Goal: Transaction & Acquisition: Book appointment/travel/reservation

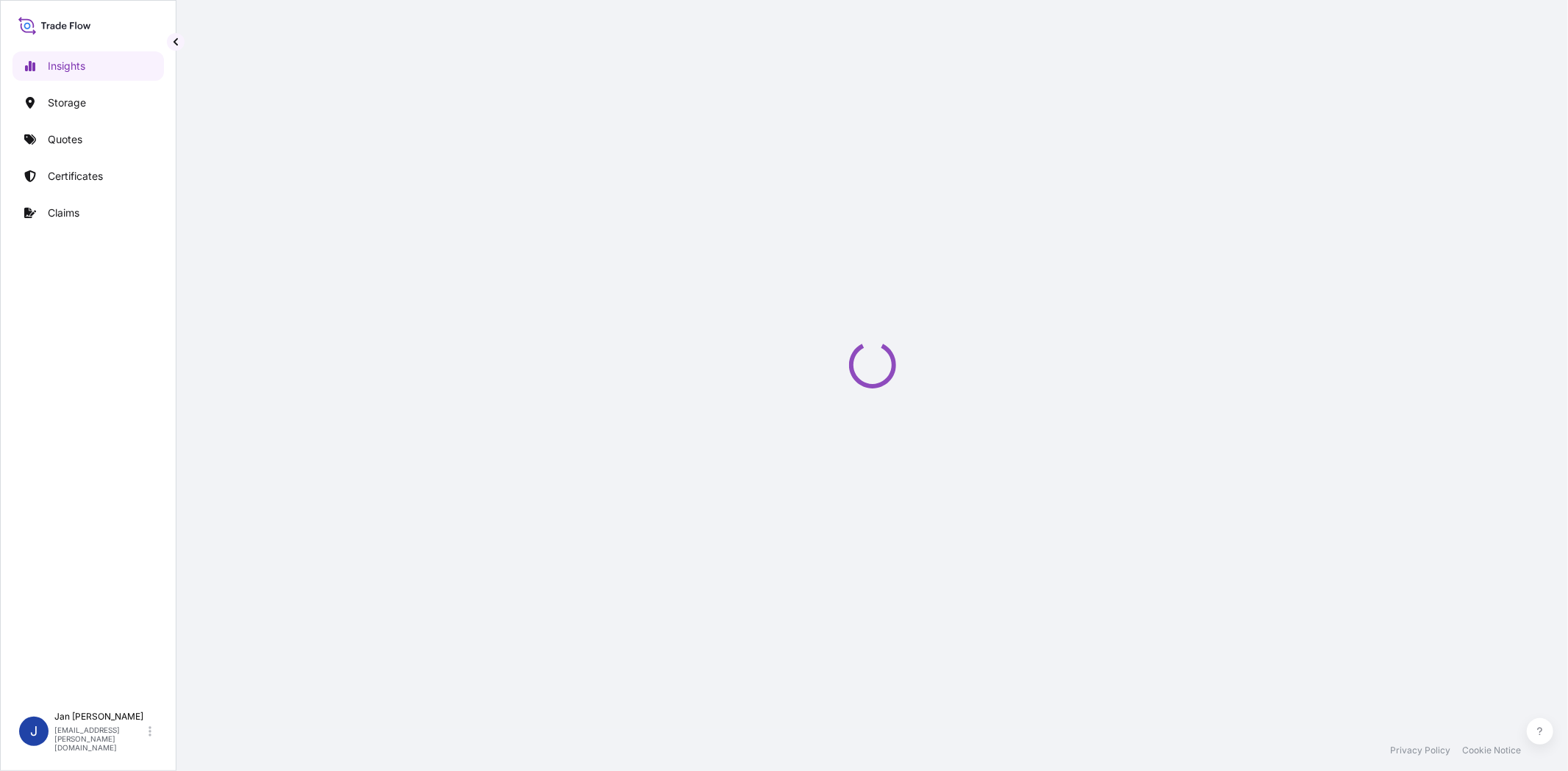
select select "2025"
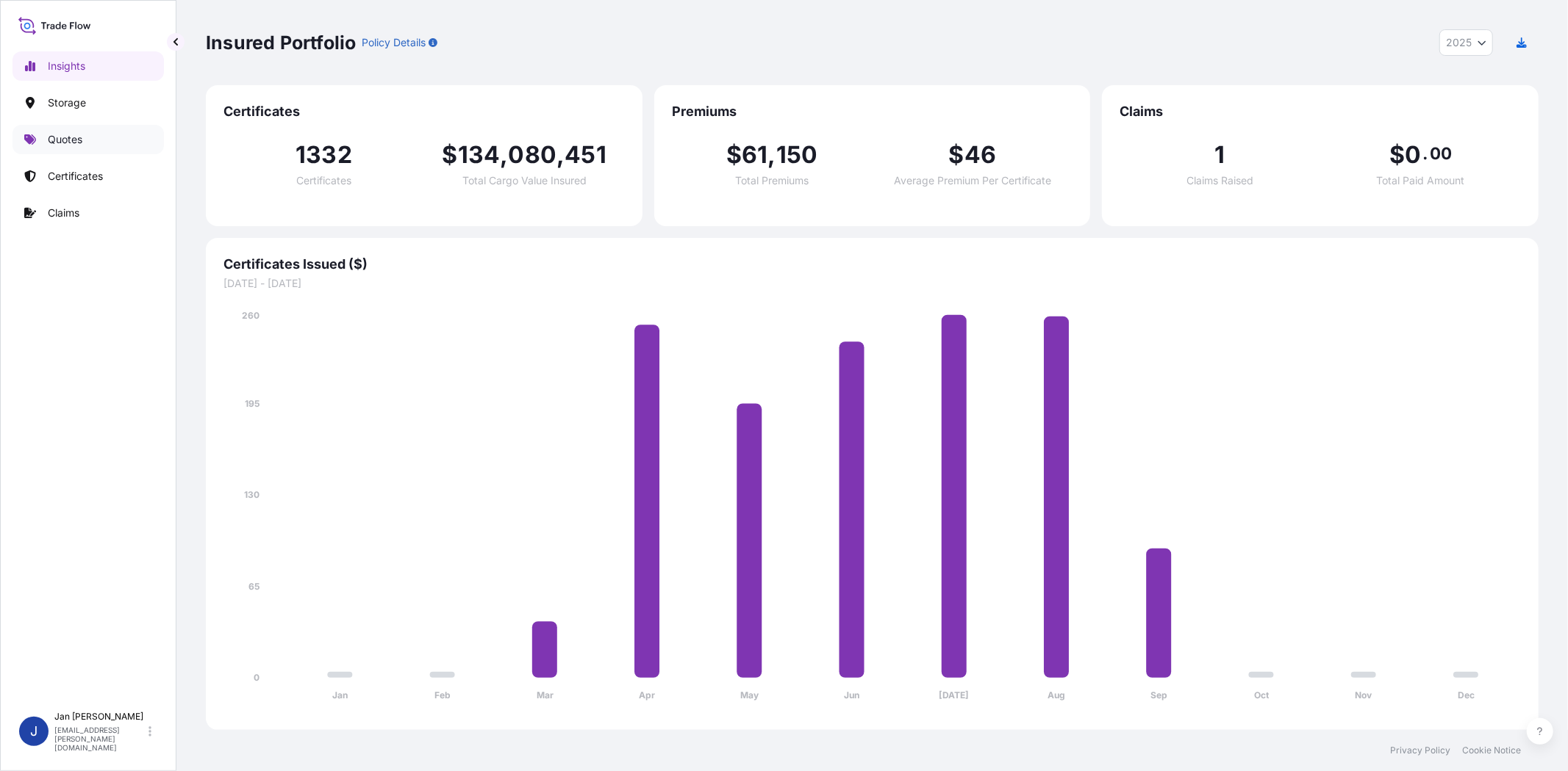
click at [71, 143] on p "Quotes" at bounding box center [64, 140] width 34 height 15
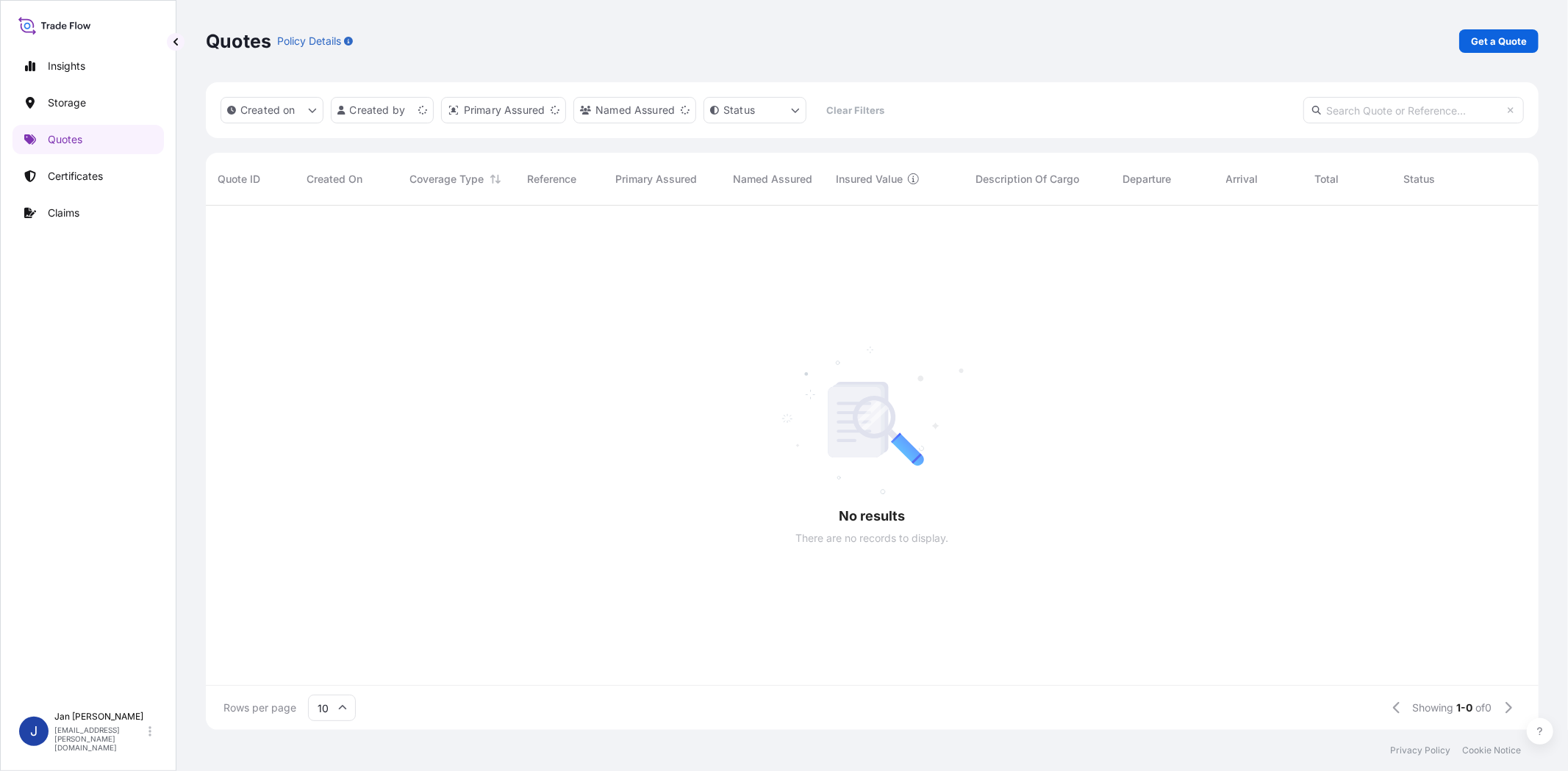
scroll to position [13, 13]
click at [1497, 41] on p "Get a Quote" at bounding box center [1498, 41] width 56 height 15
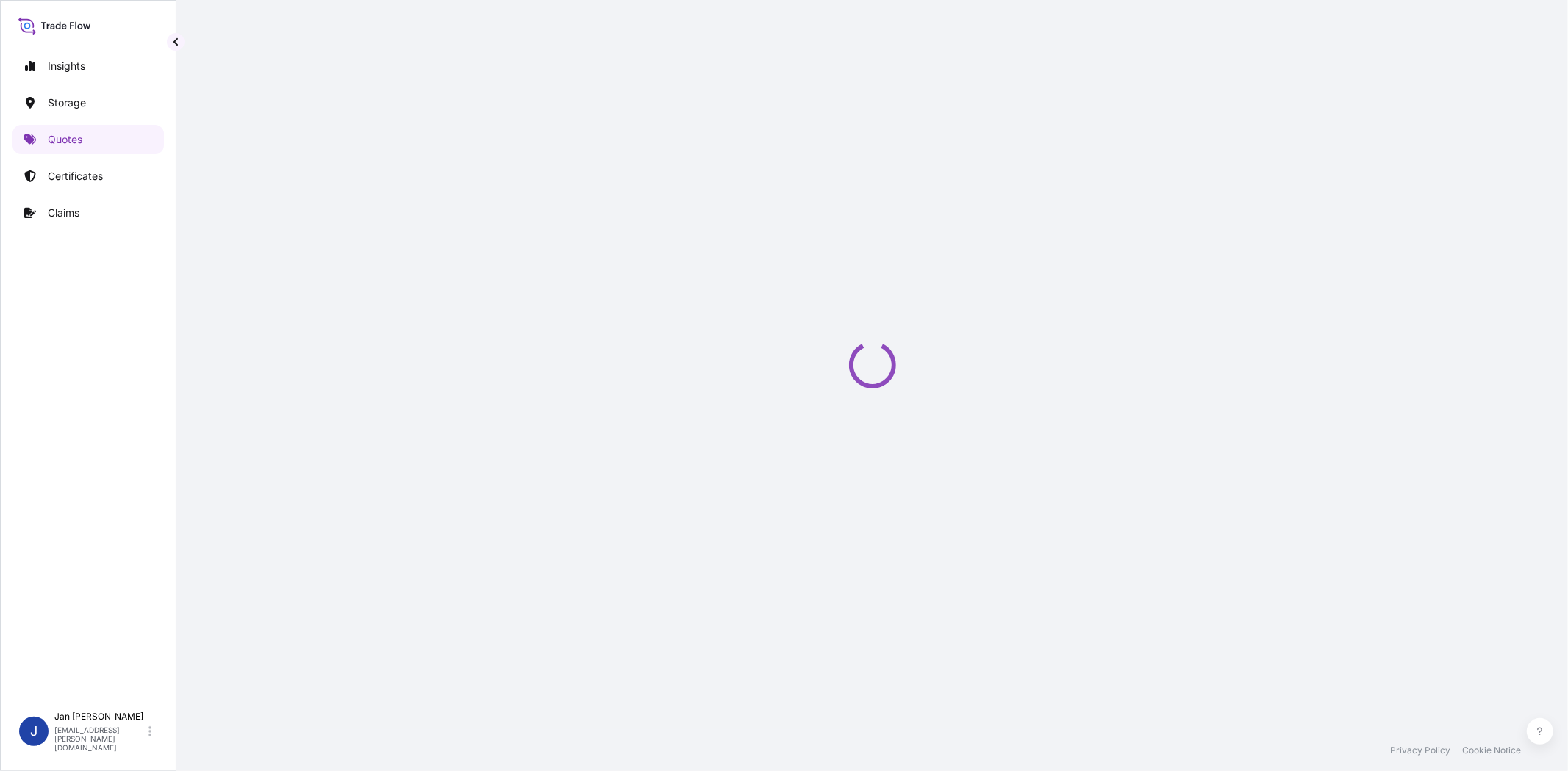
select select "Water"
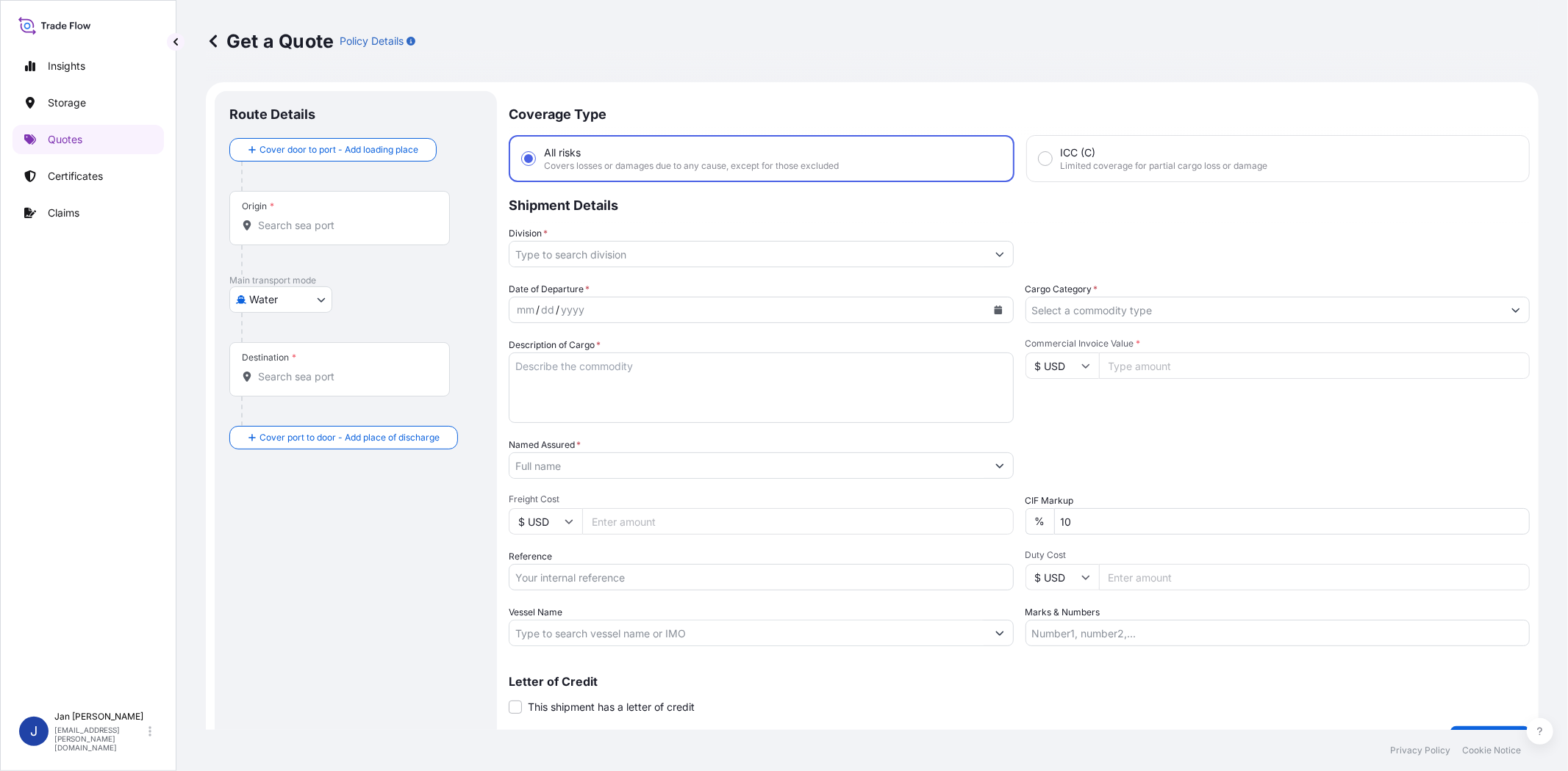
scroll to position [24, 0]
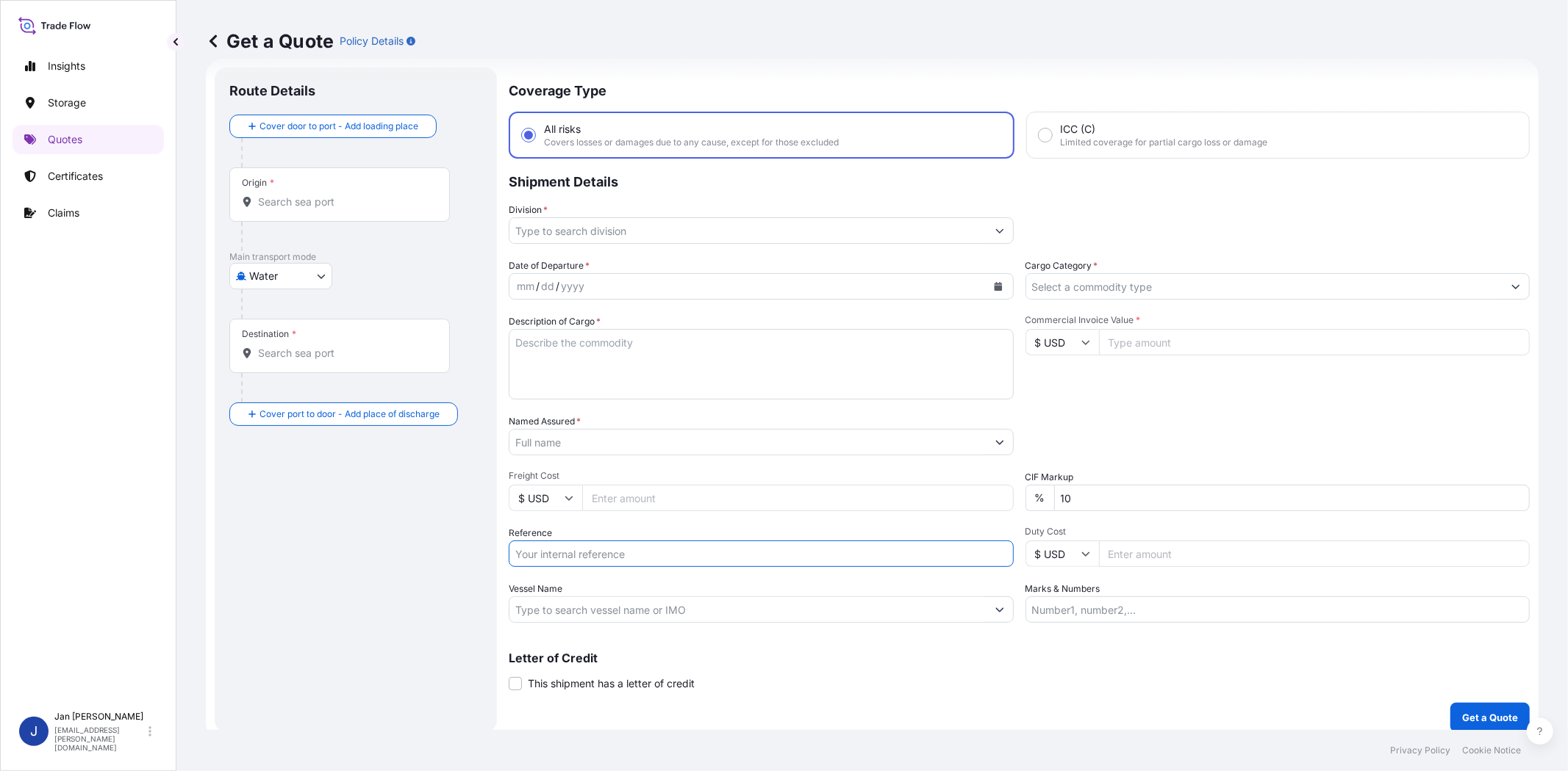
click at [643, 545] on input "Reference" at bounding box center [761, 553] width 505 height 26
paste input "1187436425 // 5013231476 5013235601 304261568 4900883580"
type input "1187436425 // 5013231476 5013235601 304261568 4900883580"
click at [1060, 342] on input "$ USD" at bounding box center [1062, 342] width 74 height 26
click at [1053, 375] on div "€ EUR" at bounding box center [1056, 381] width 62 height 28
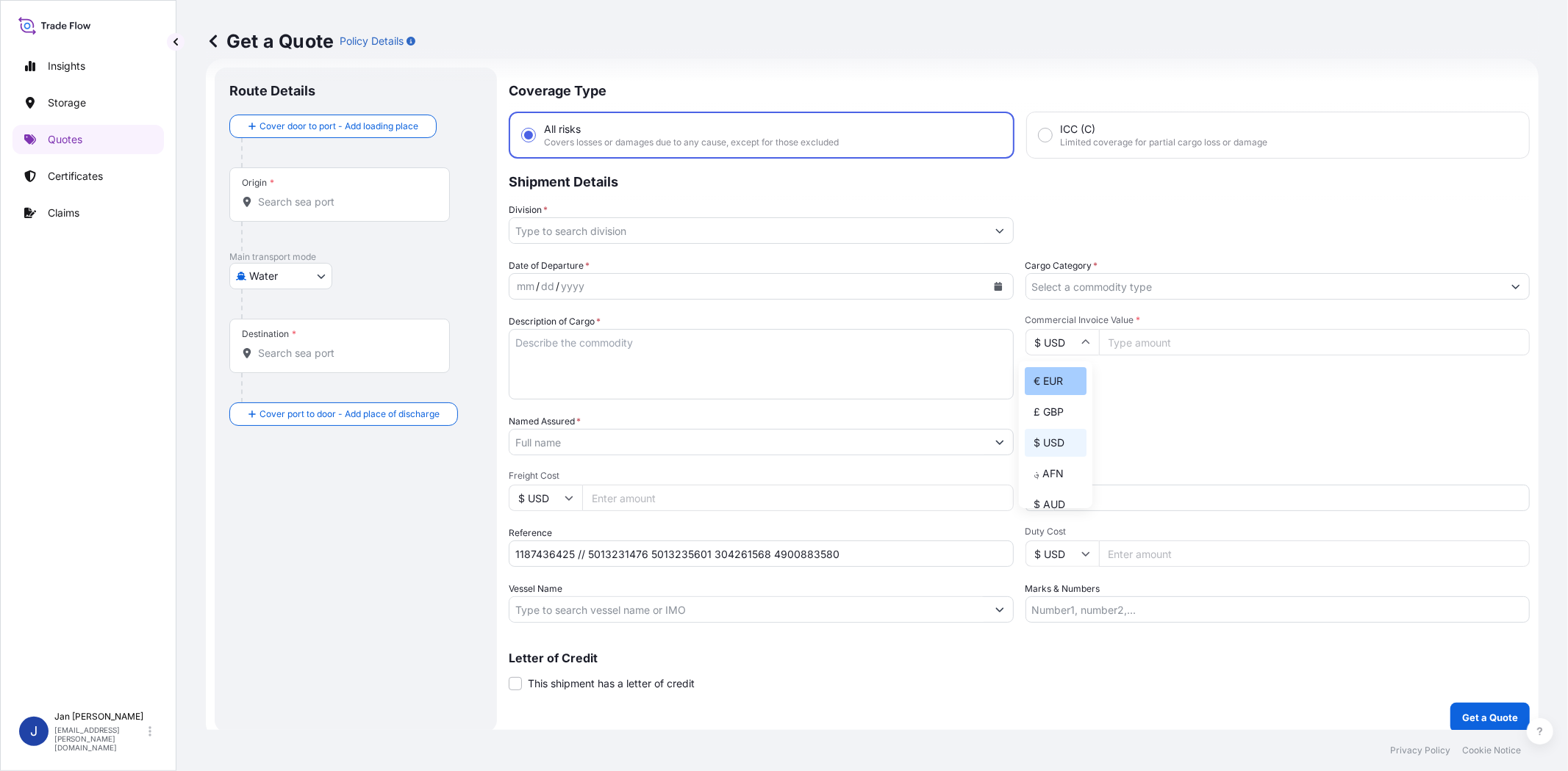
type input "€ EUR"
click at [1148, 341] on input "Commercial Invoice Value *" at bounding box center [1314, 342] width 431 height 26
paste input "47551.63"
type input "47551.63"
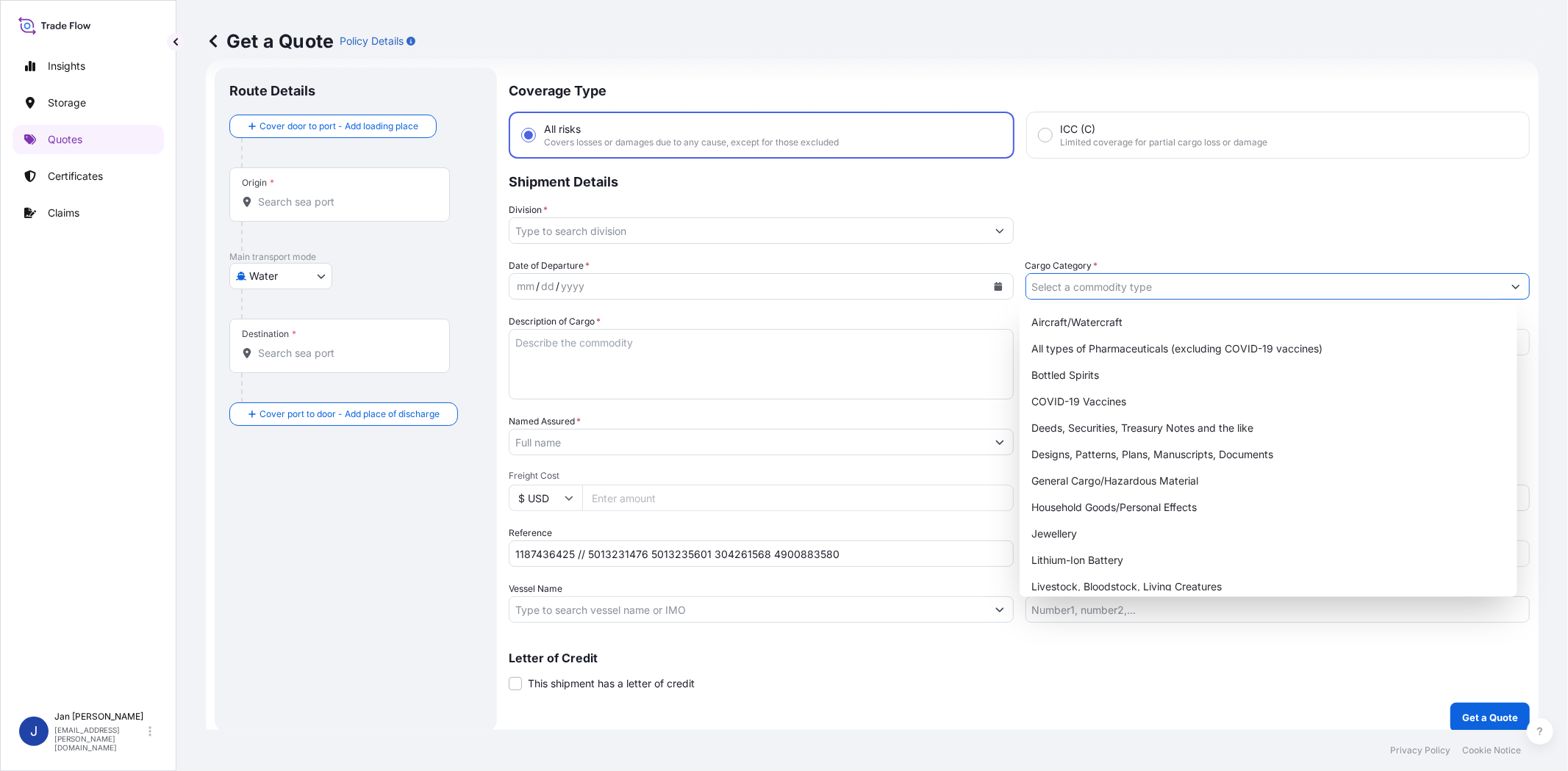
click at [1156, 285] on input "Cargo Category *" at bounding box center [1265, 286] width 477 height 26
click at [1118, 484] on div "General Cargo/Hazardous Material" at bounding box center [1268, 480] width 485 height 26
type input "General Cargo/Hazardous Material"
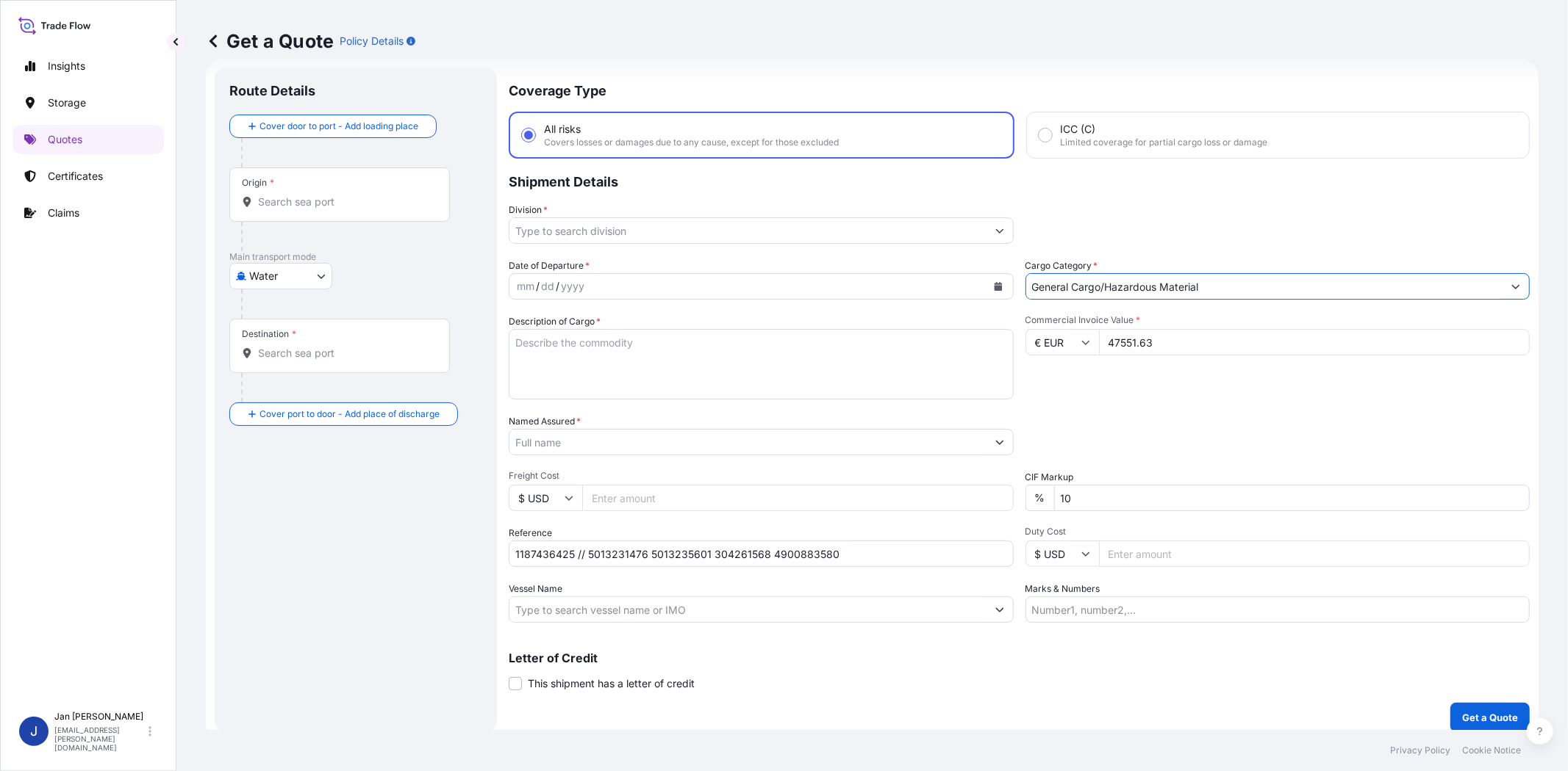
click at [1187, 384] on div "Commercial Invoice Value * € EUR 47551.63" at bounding box center [1278, 357] width 505 height 85
click at [662, 225] on input "Division *" at bounding box center [747, 230] width 477 height 26
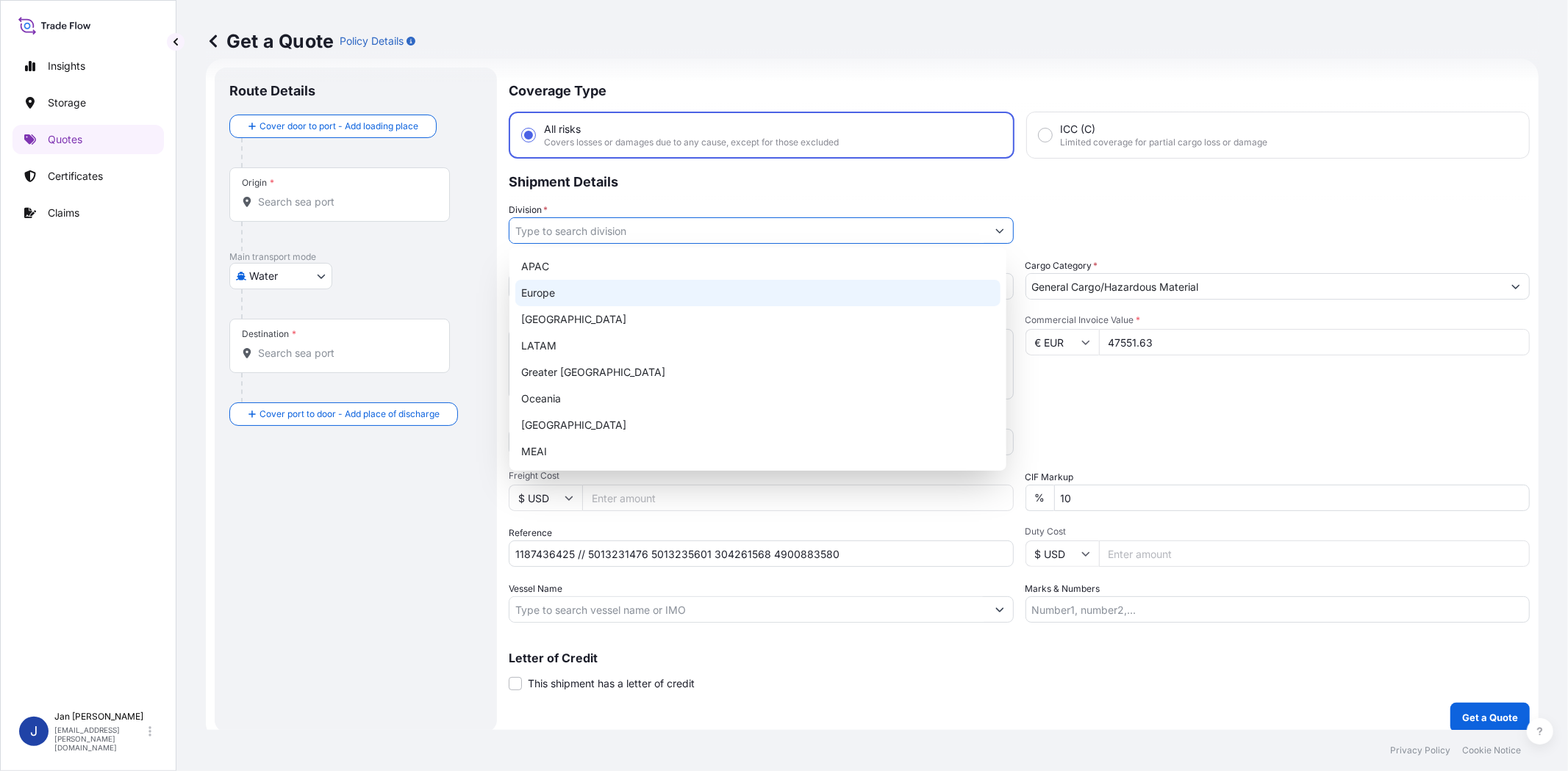
click at [655, 299] on div "Europe" at bounding box center [758, 293] width 485 height 26
type input "Europe"
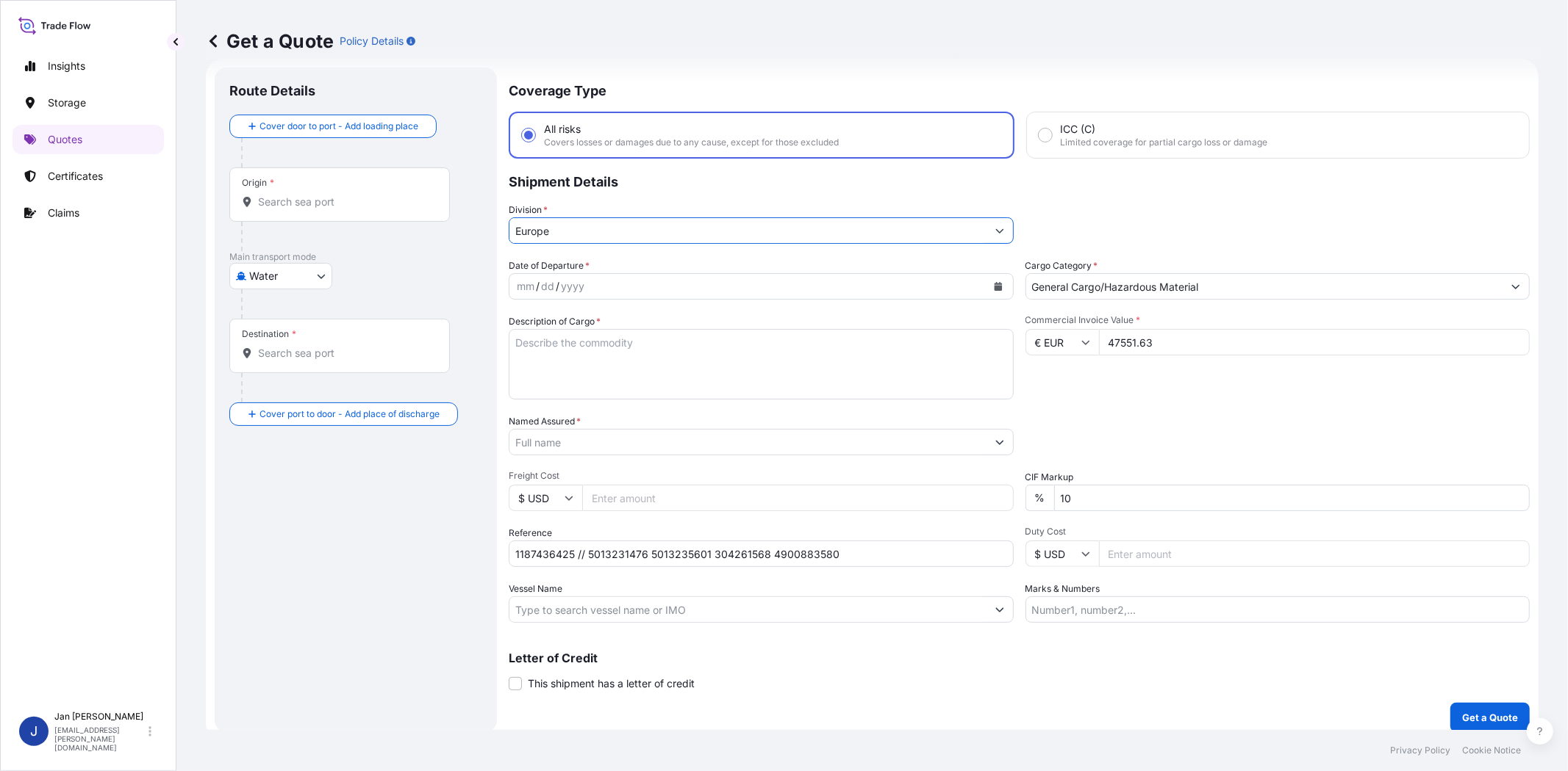
click at [1106, 388] on div "Commercial Invoice Value * € EUR 47551.63" at bounding box center [1278, 357] width 505 height 85
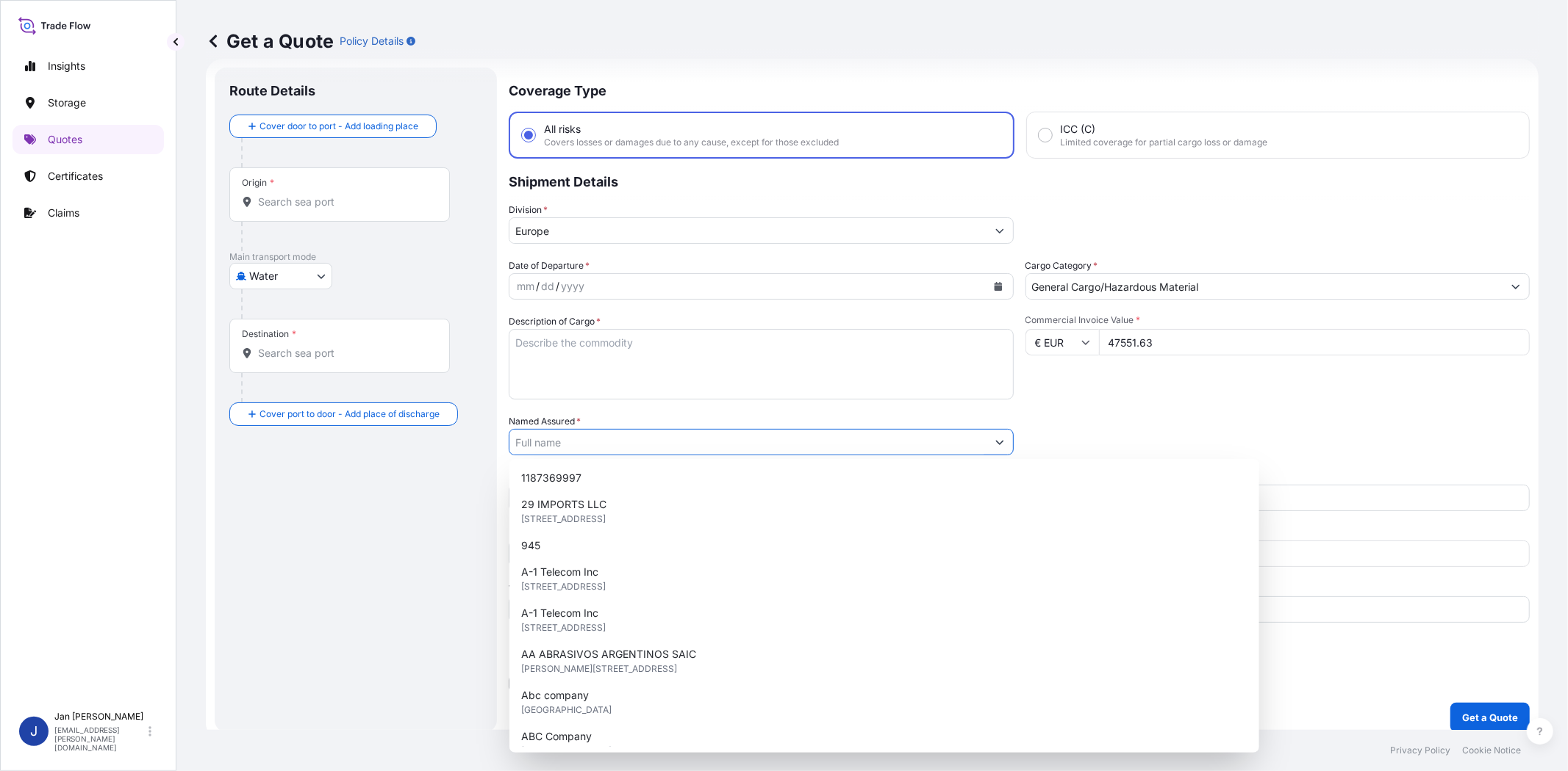
click at [912, 436] on input "Named Assured *" at bounding box center [747, 441] width 477 height 26
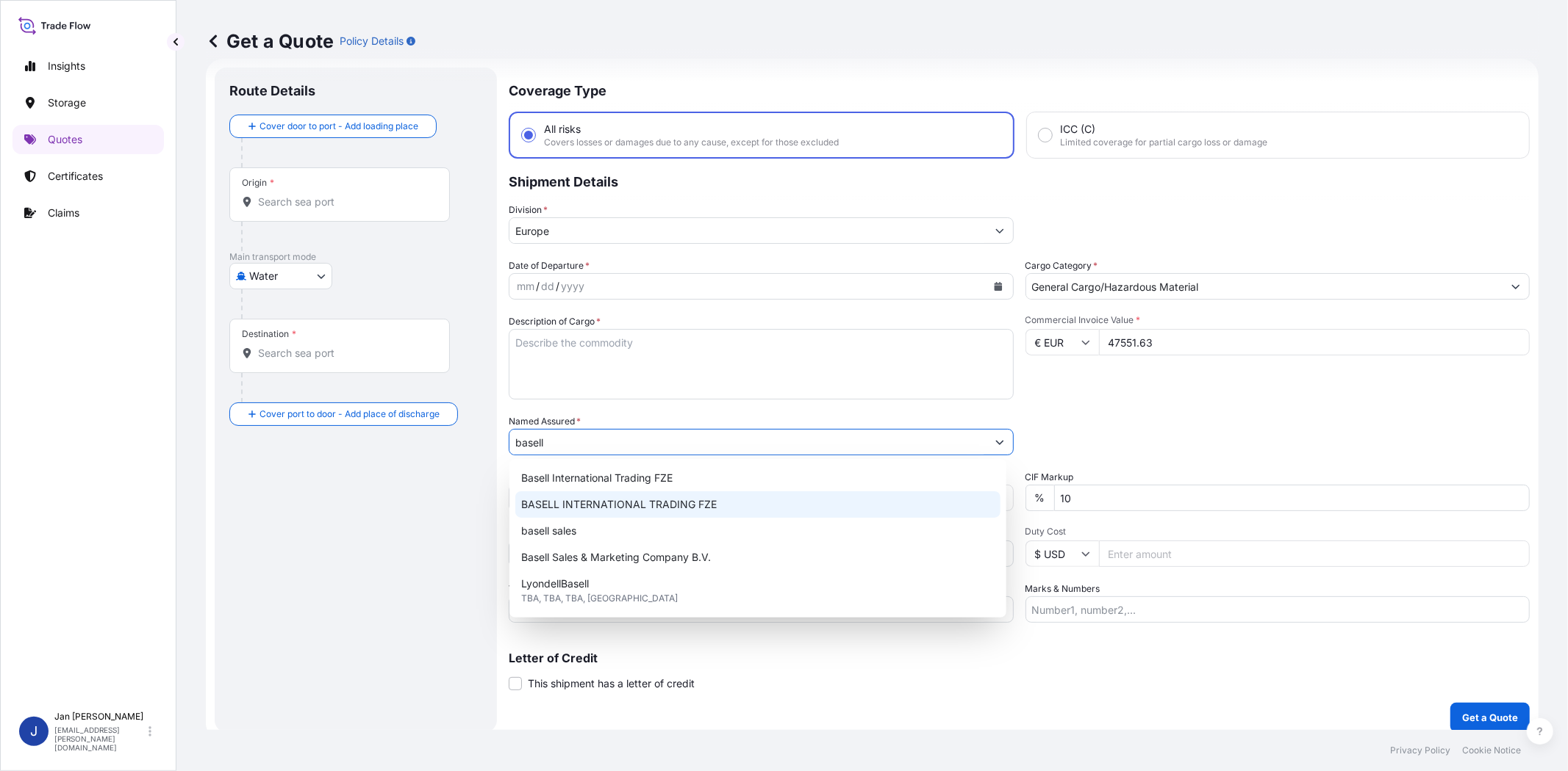
click at [689, 503] on span "BASELL INTERNATIONAL TRADING FZE" at bounding box center [619, 504] width 195 height 15
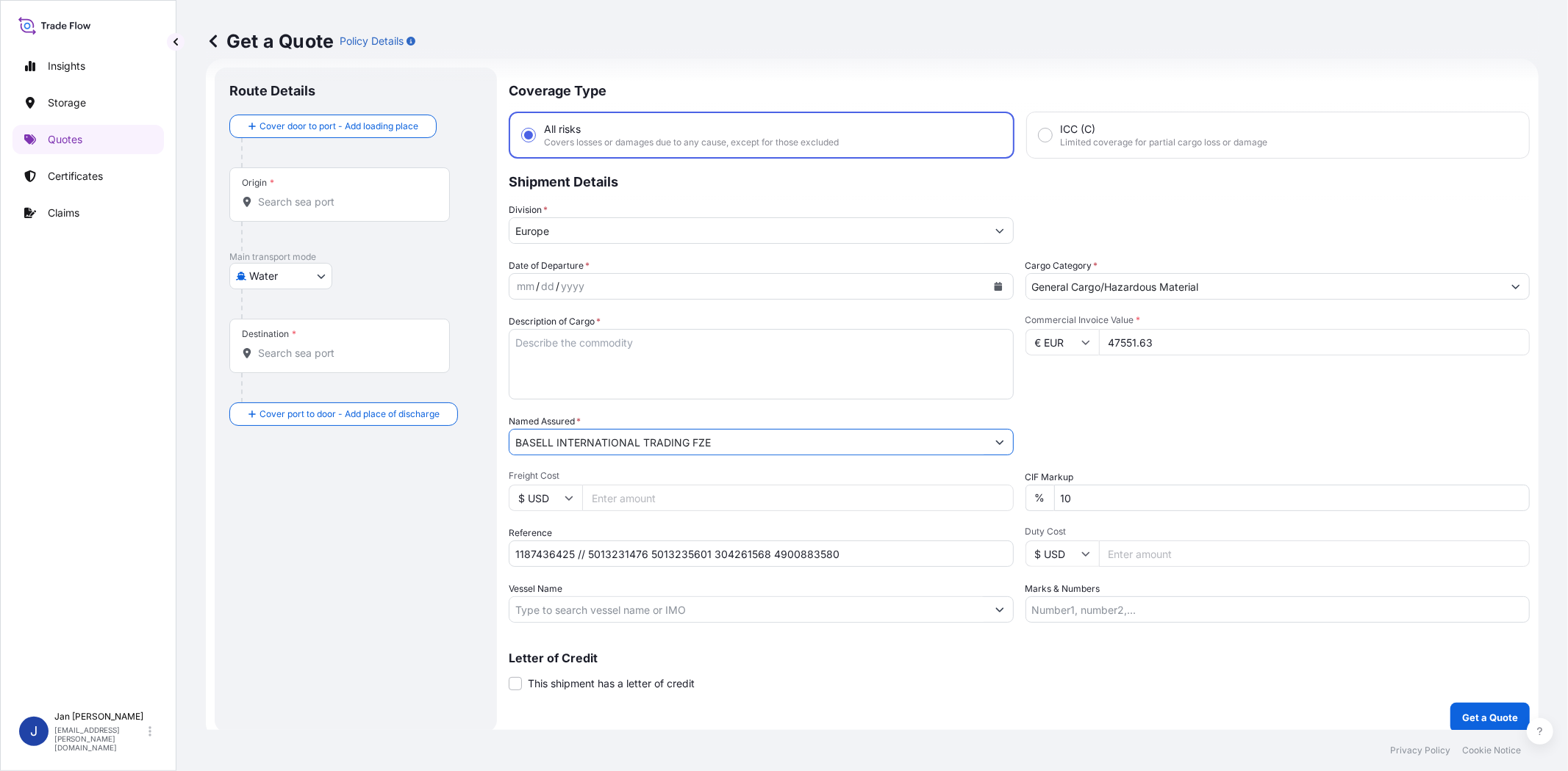
type input "BASELL INTERNATIONAL TRADING FZE"
click at [1054, 399] on div "Date of Departure * mm / dd / yyyy Cargo Category * General Cargo/Hazardous Mat…" at bounding box center [1018, 441] width 1021 height 364
click at [994, 282] on icon "Calendar" at bounding box center [998, 286] width 9 height 9
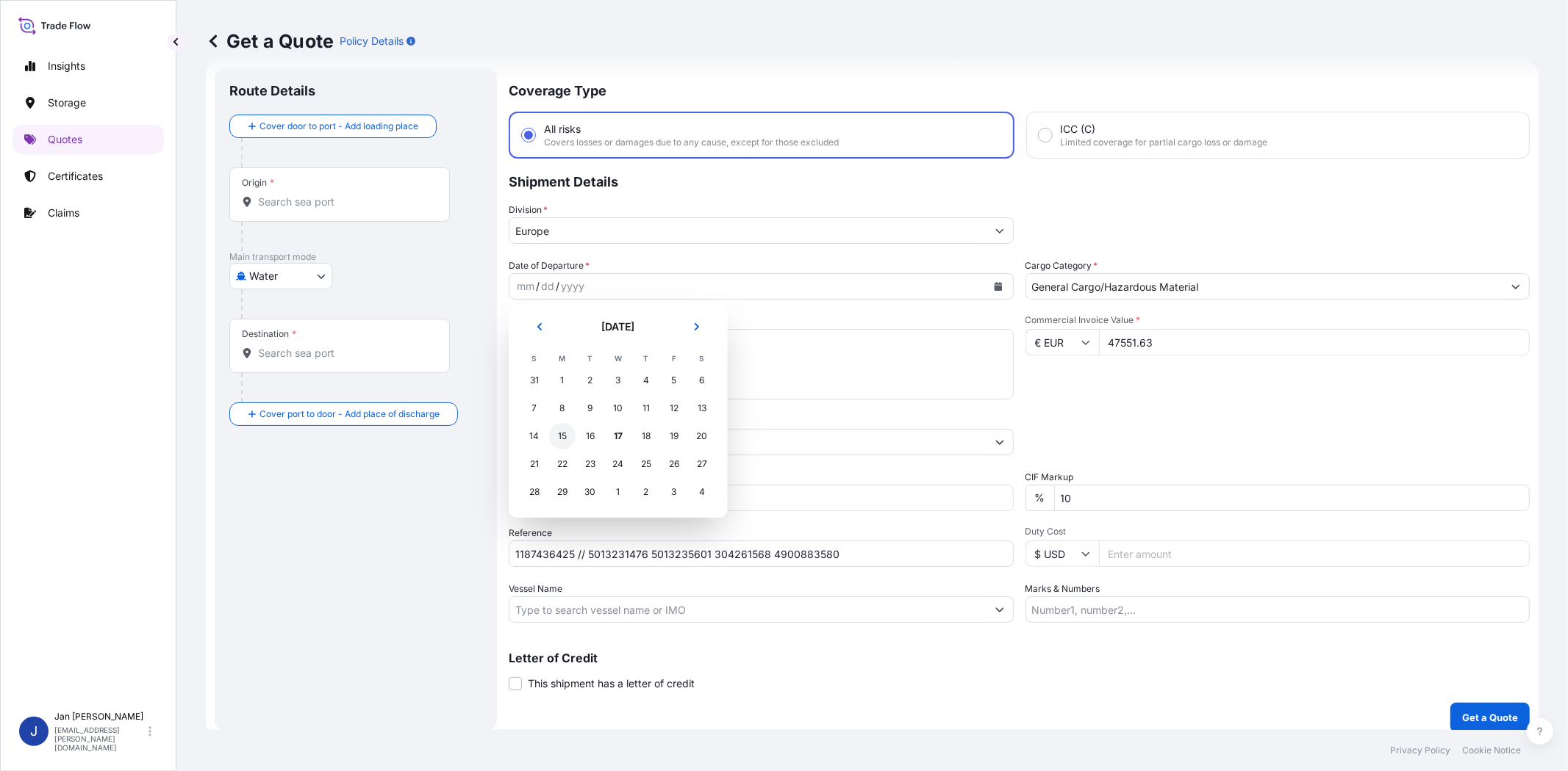
click at [569, 431] on div "15" at bounding box center [562, 436] width 26 height 26
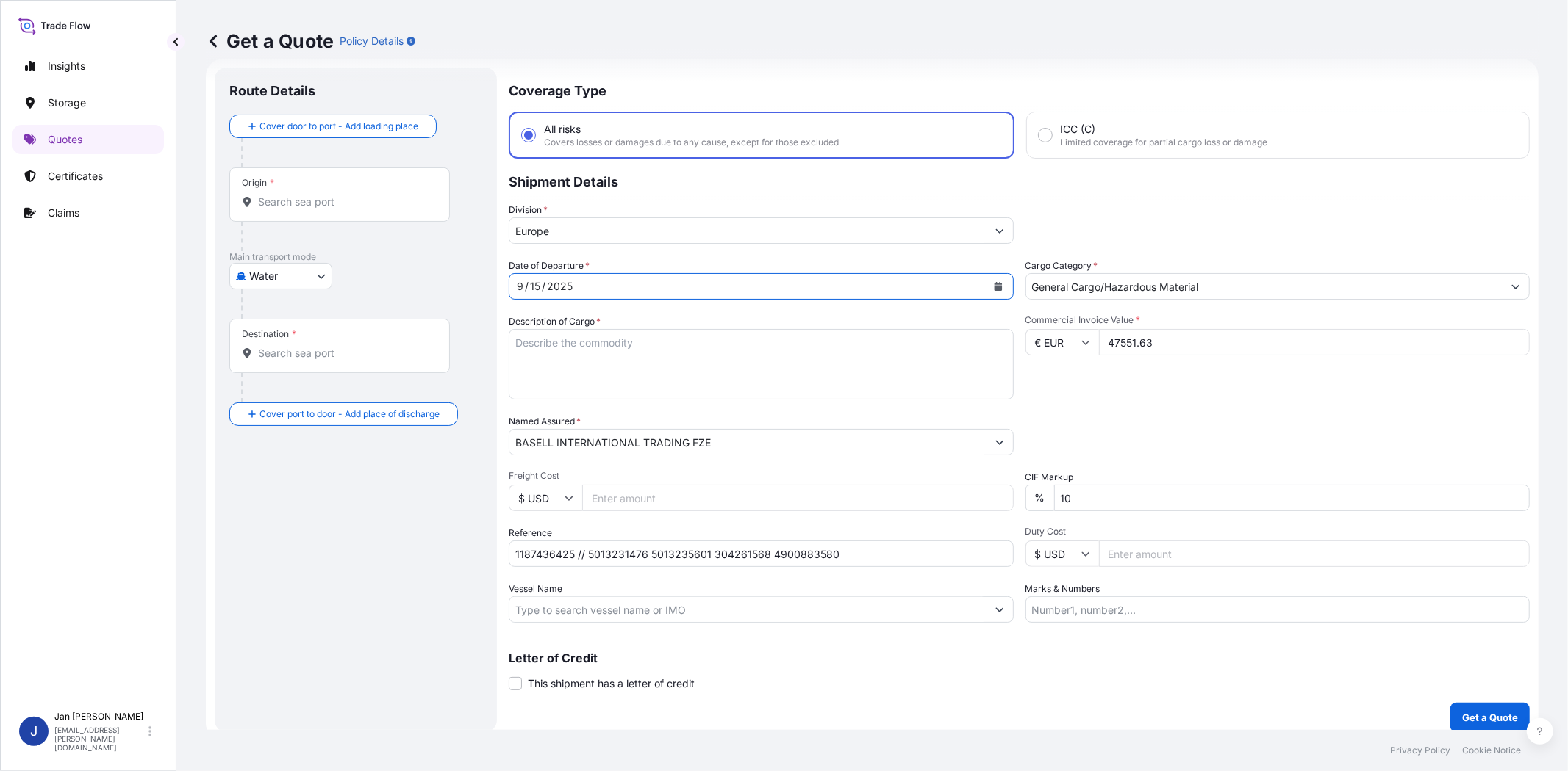
click at [1058, 384] on div "Commercial Invoice Value * € EUR 47551.63" at bounding box center [1278, 357] width 505 height 85
click at [733, 611] on input "Vessel Name" at bounding box center [747, 609] width 477 height 26
paste input "CMA CGM UNITY"
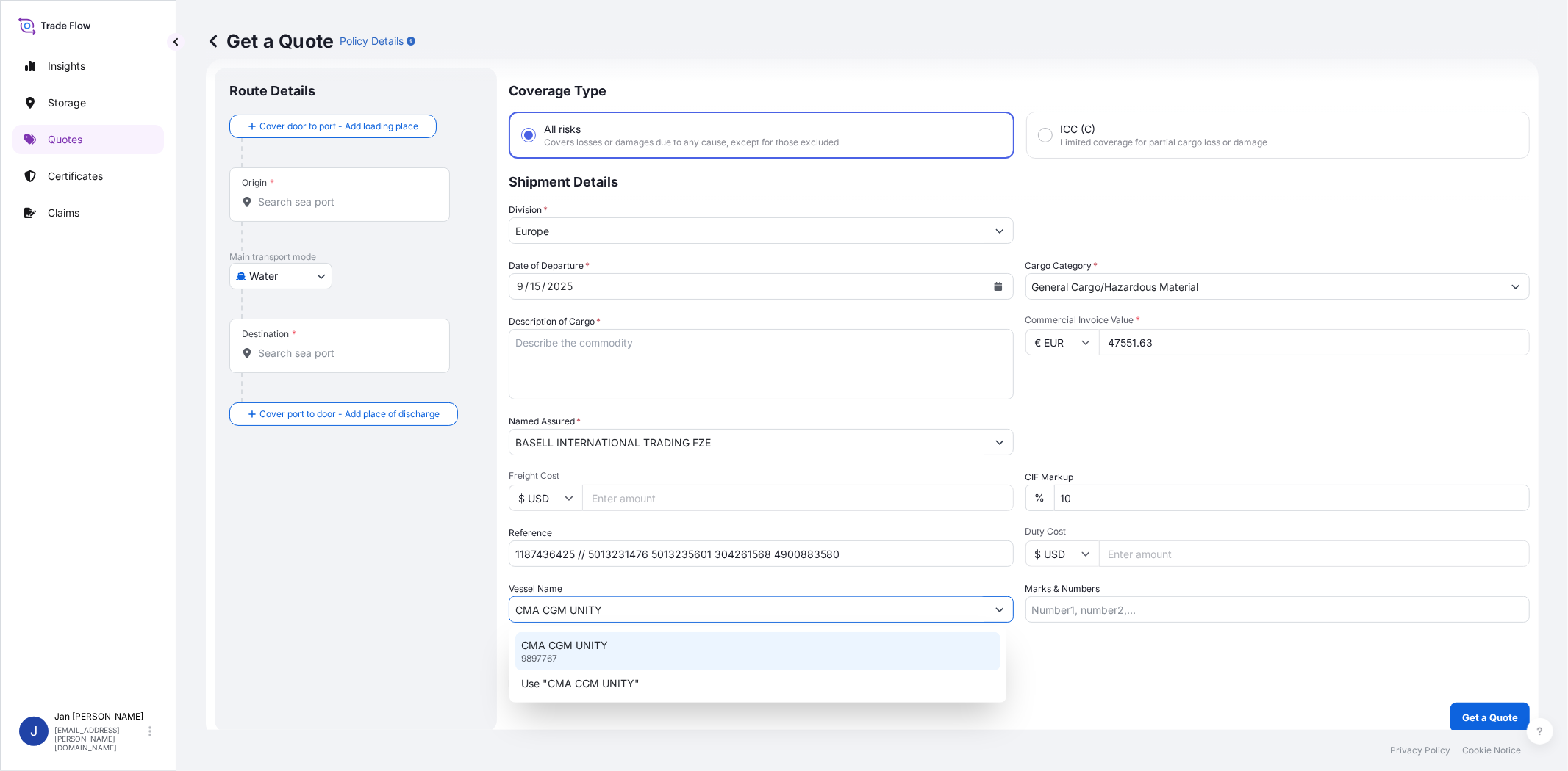
click at [650, 644] on div "CMA CGM UNITY 9897767" at bounding box center [758, 652] width 485 height 38
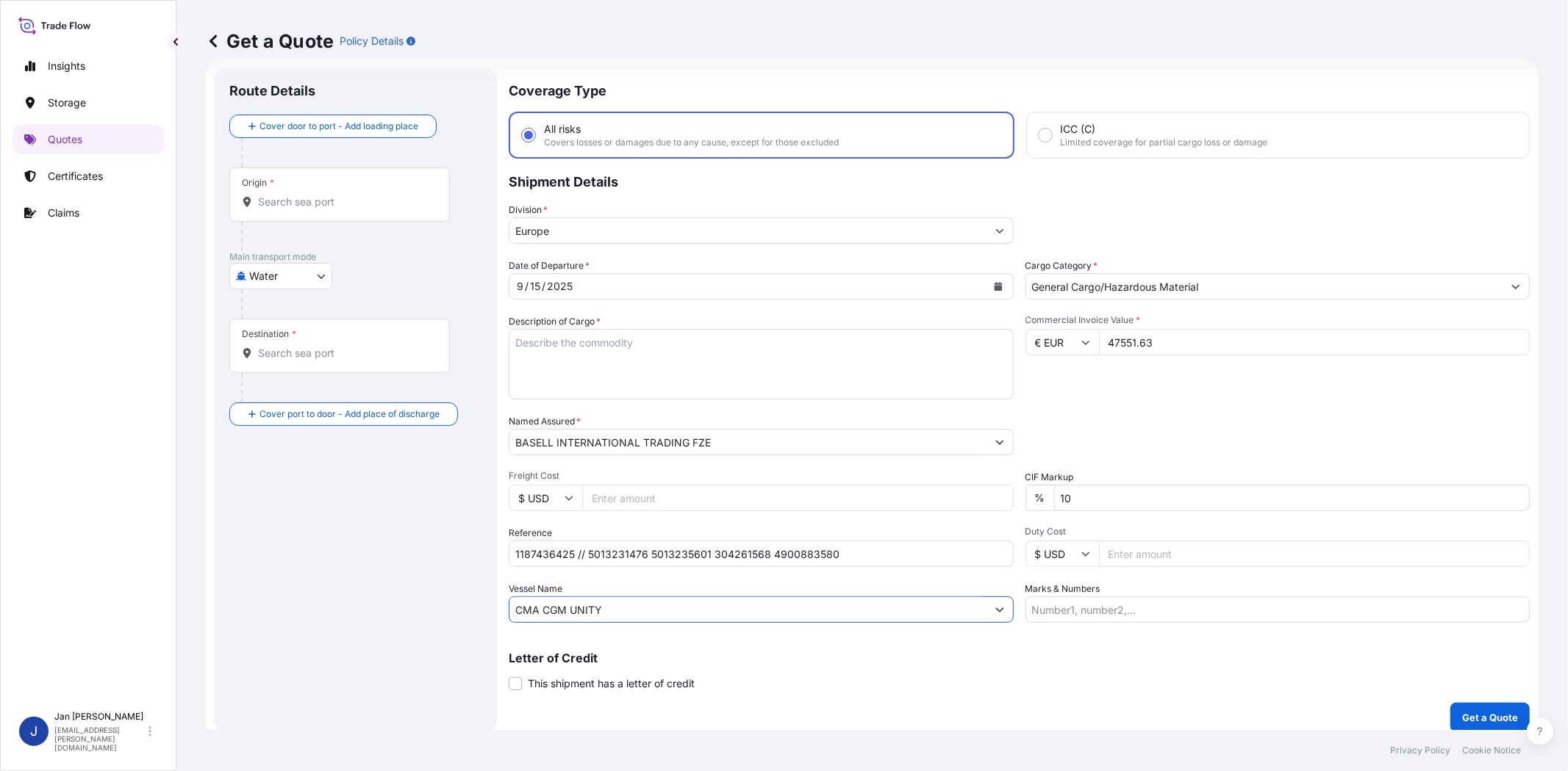
type input "CMA CGM UNITY"
click at [355, 217] on div "Origin *" at bounding box center [340, 195] width 221 height 54
click at [355, 210] on input "Origin *" at bounding box center [345, 202] width 173 height 15
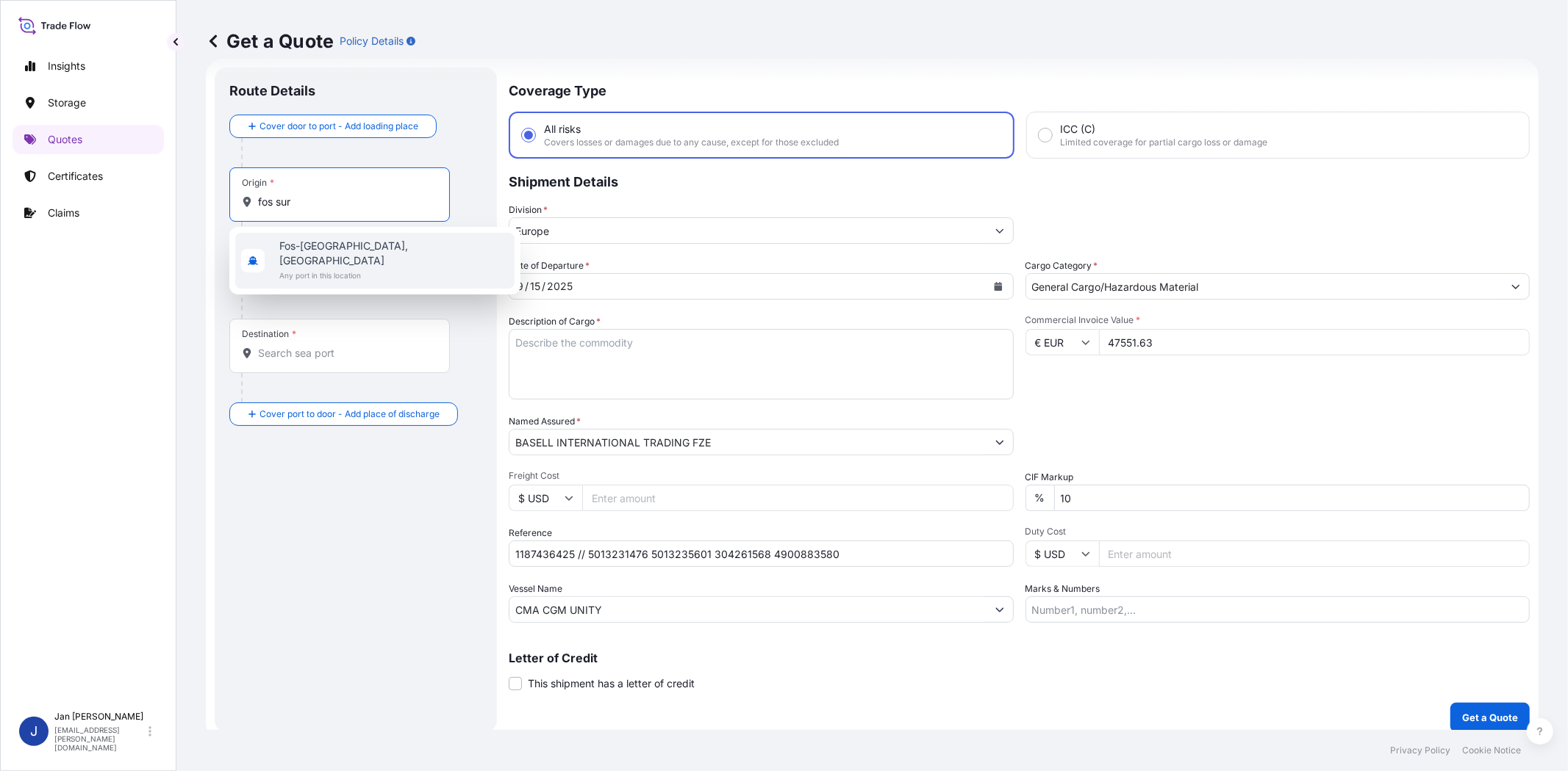
click at [359, 244] on span "Fos-sur-Mer, France" at bounding box center [394, 253] width 230 height 29
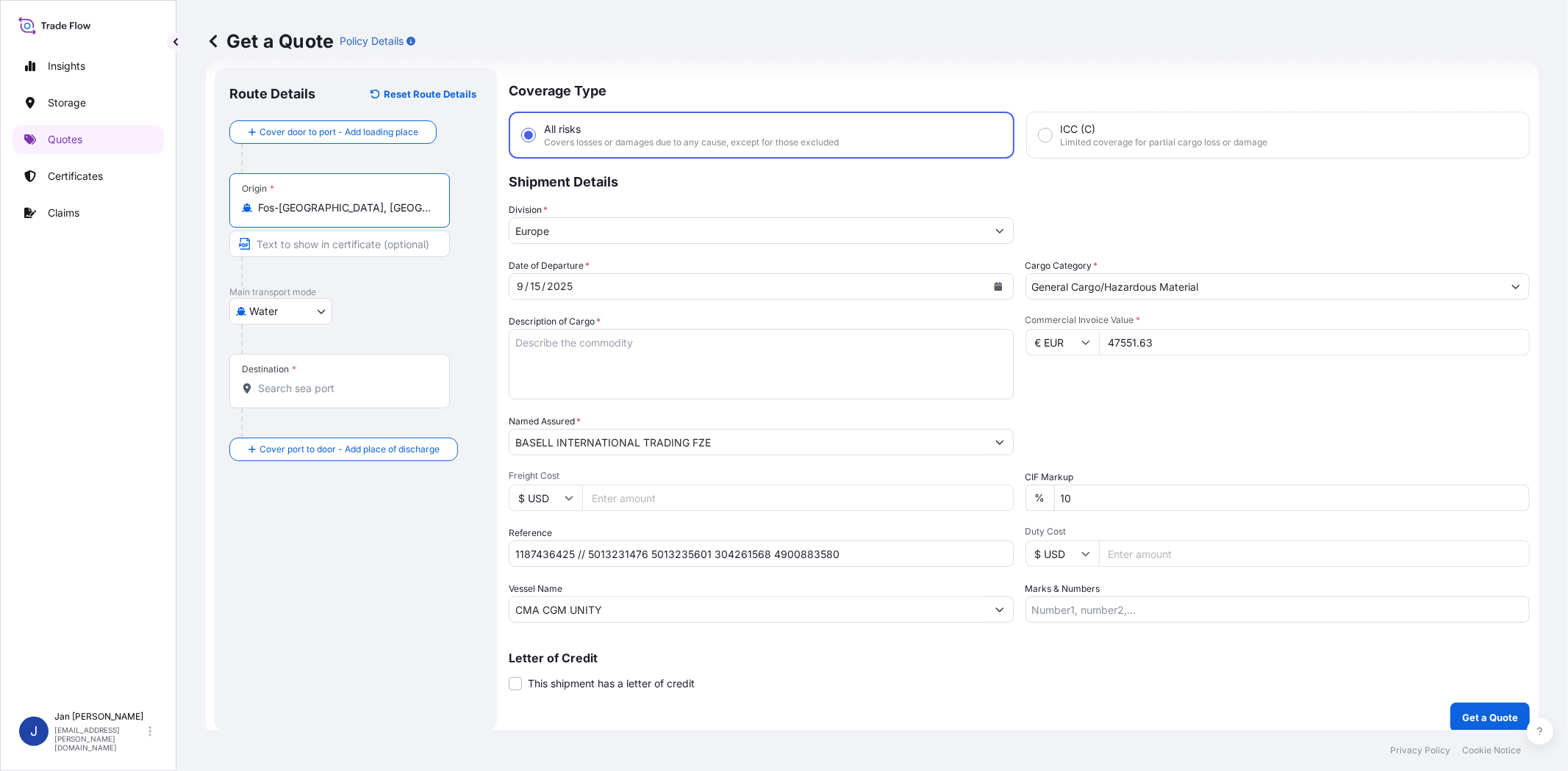
type input "Fos-sur-Mer, France"
click at [340, 393] on input "Destination *" at bounding box center [345, 388] width 173 height 15
type input "TRGEB - Gebze, Turkey"
click at [380, 557] on div "Route Details Reset Route Details Cover door to port - Add loading place Place …" at bounding box center [356, 400] width 253 height 635
click at [920, 341] on textarea "Description of Cargo *" at bounding box center [761, 364] width 505 height 71
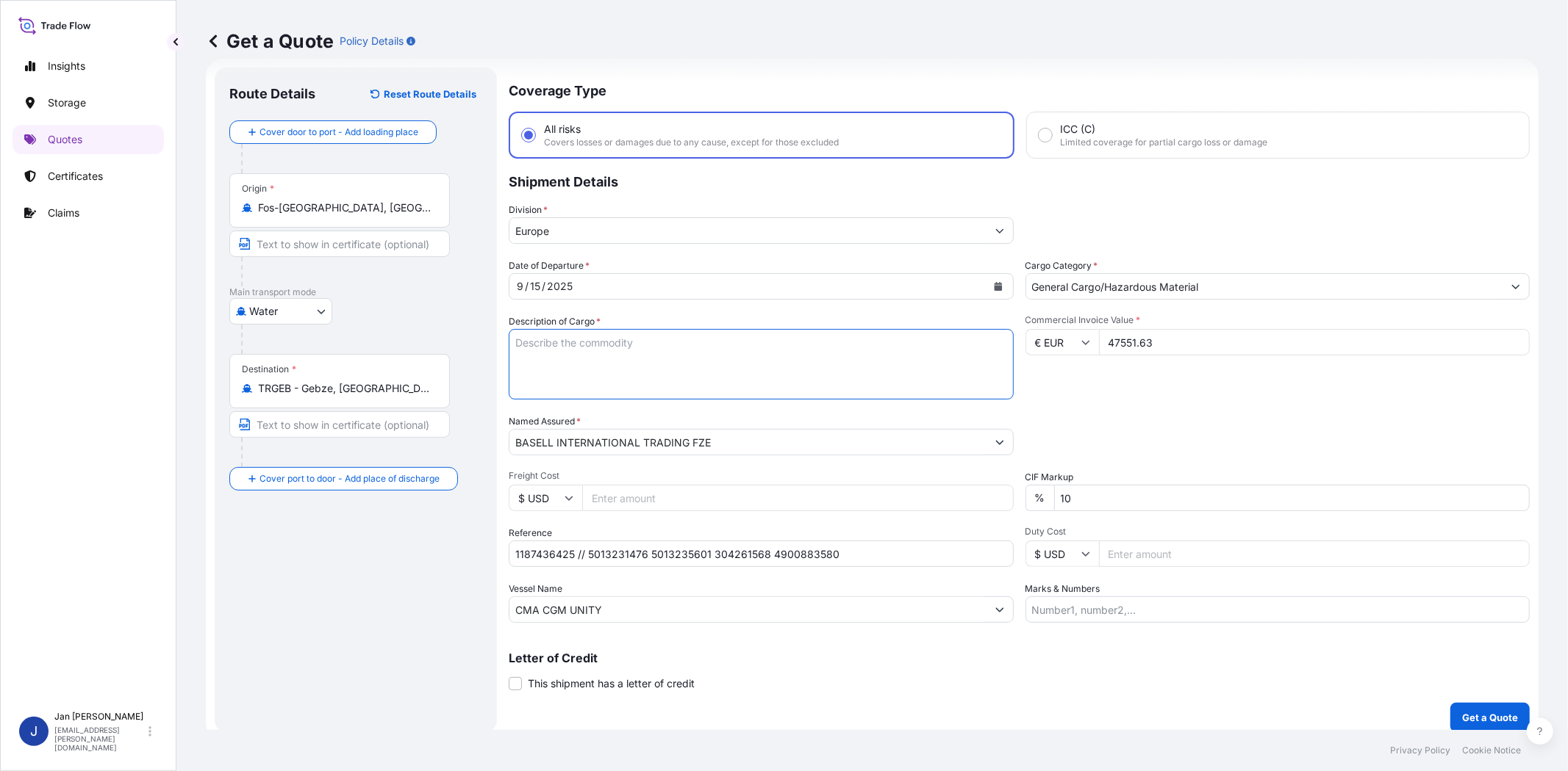
paste textarea "BAGS LOADED ONTO 36 PALLETS LOADED INTO 2 40' HIGH CUBE CONTAINER LUPOLEN 2420D"
click at [512, 339] on textarea "BAGS LOADED ONTO 36 PALLETS LOADED INTO 2 40' HIGH CUBE CONTAINER LUPOLEN 2420D" at bounding box center [761, 364] width 505 height 71
type textarea "1980 BAGS LOADED ONTO 36 PALLETS LOADED INTO 2 40' HIGH CUBE CONTAINER LUPOLEN …"
click at [1216, 610] on input "Marks & Numbers" at bounding box center [1278, 609] width 505 height 26
paste input "PLASMAR / TURKEY"
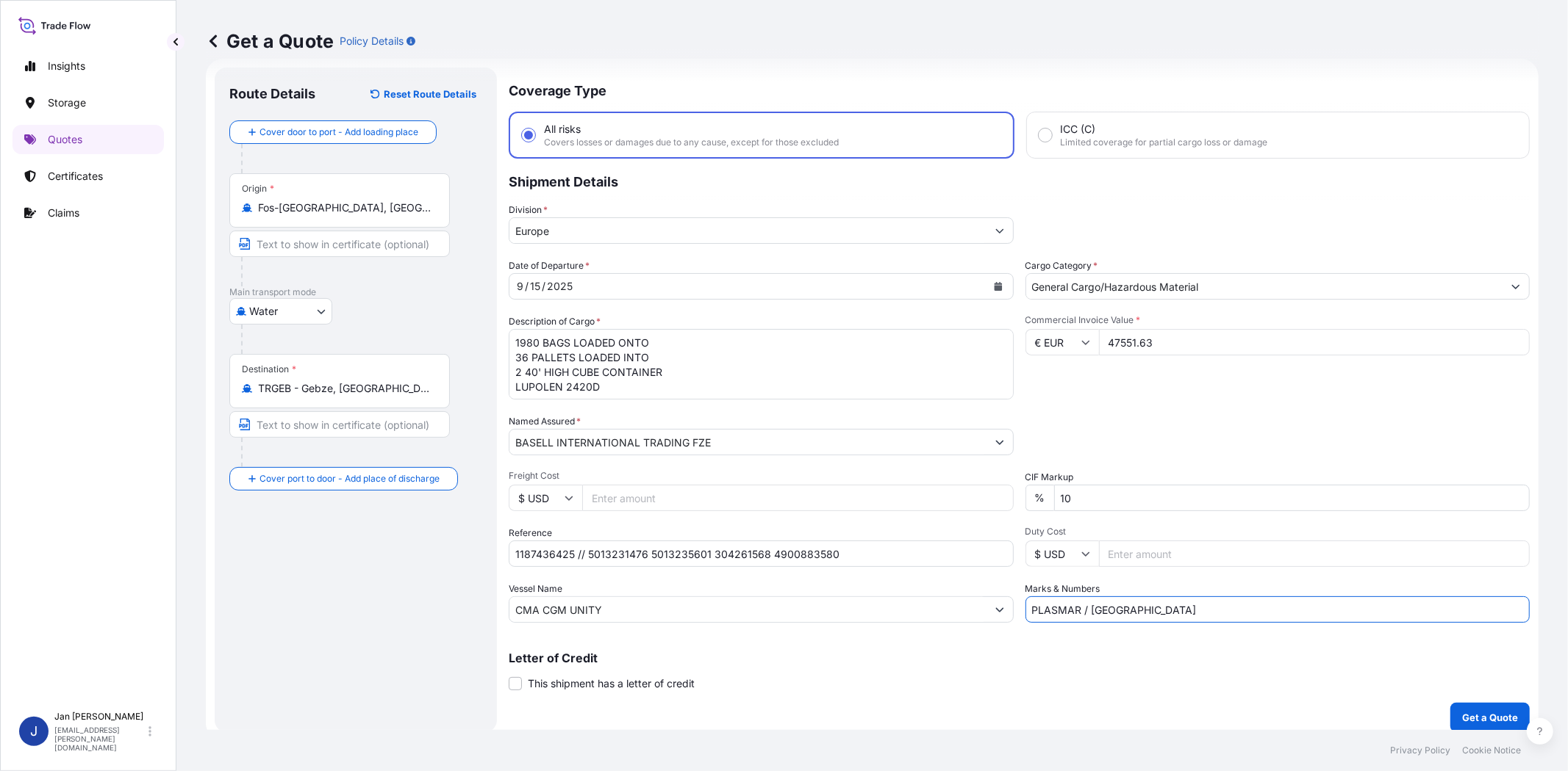
type input "PLASMAR / TURKEY"
click at [1177, 653] on p "Letter of Credit" at bounding box center [1018, 658] width 1021 height 12
click at [1466, 711] on p "Get a Quote" at bounding box center [1489, 718] width 56 height 15
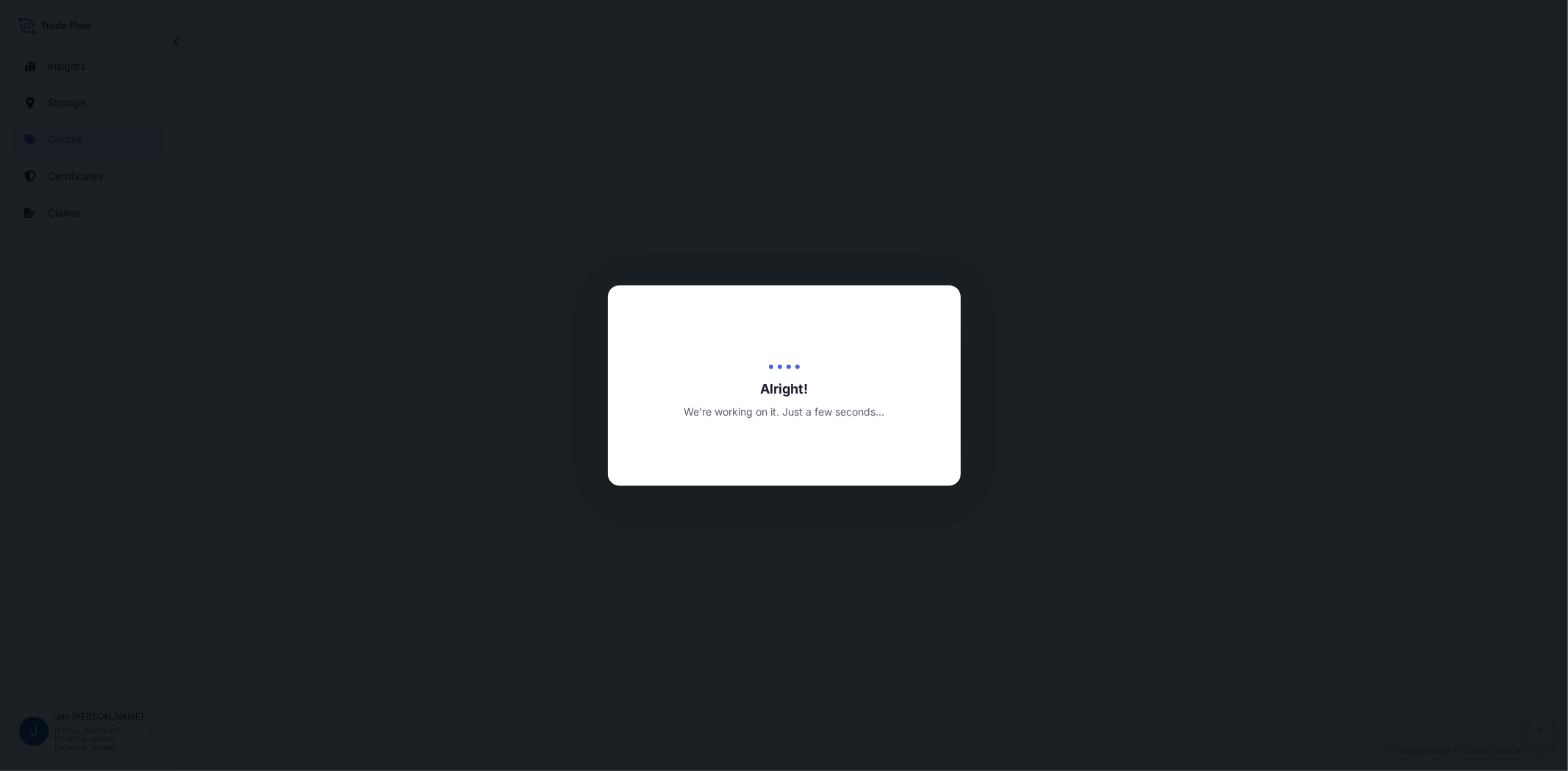
select select "Water"
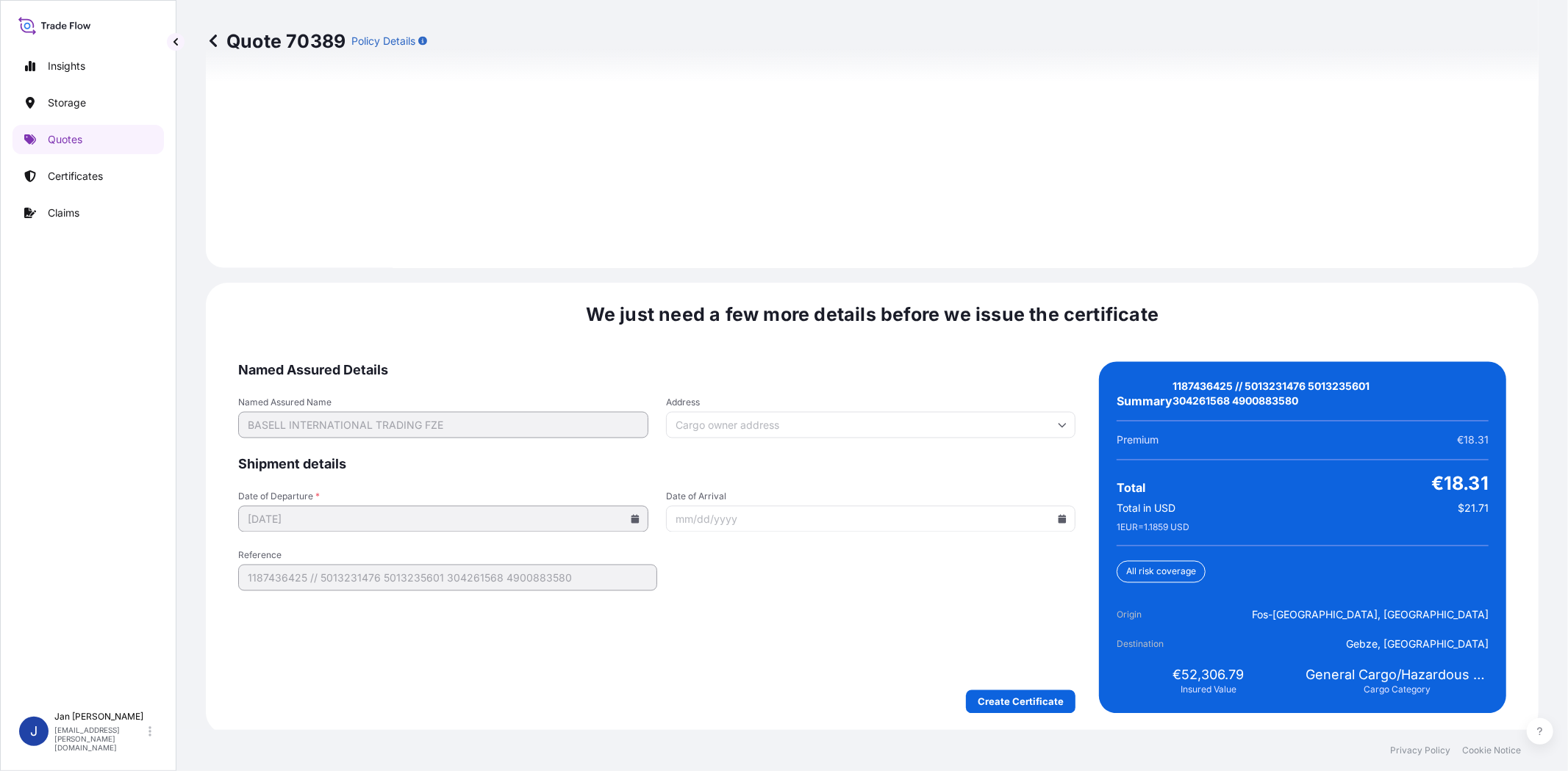
scroll to position [2058, 0]
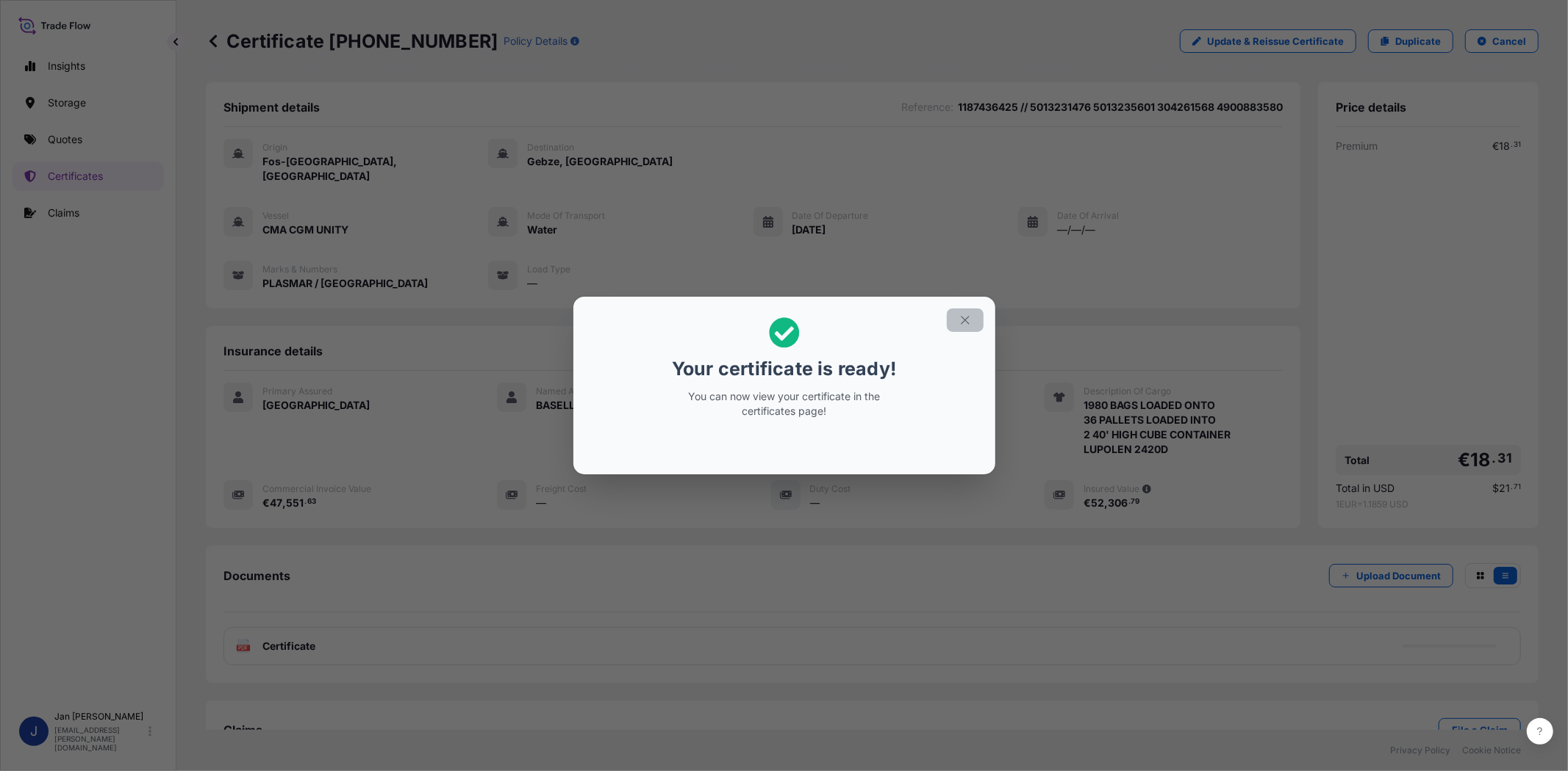
click at [958, 319] on icon "button" at bounding box center [964, 320] width 14 height 13
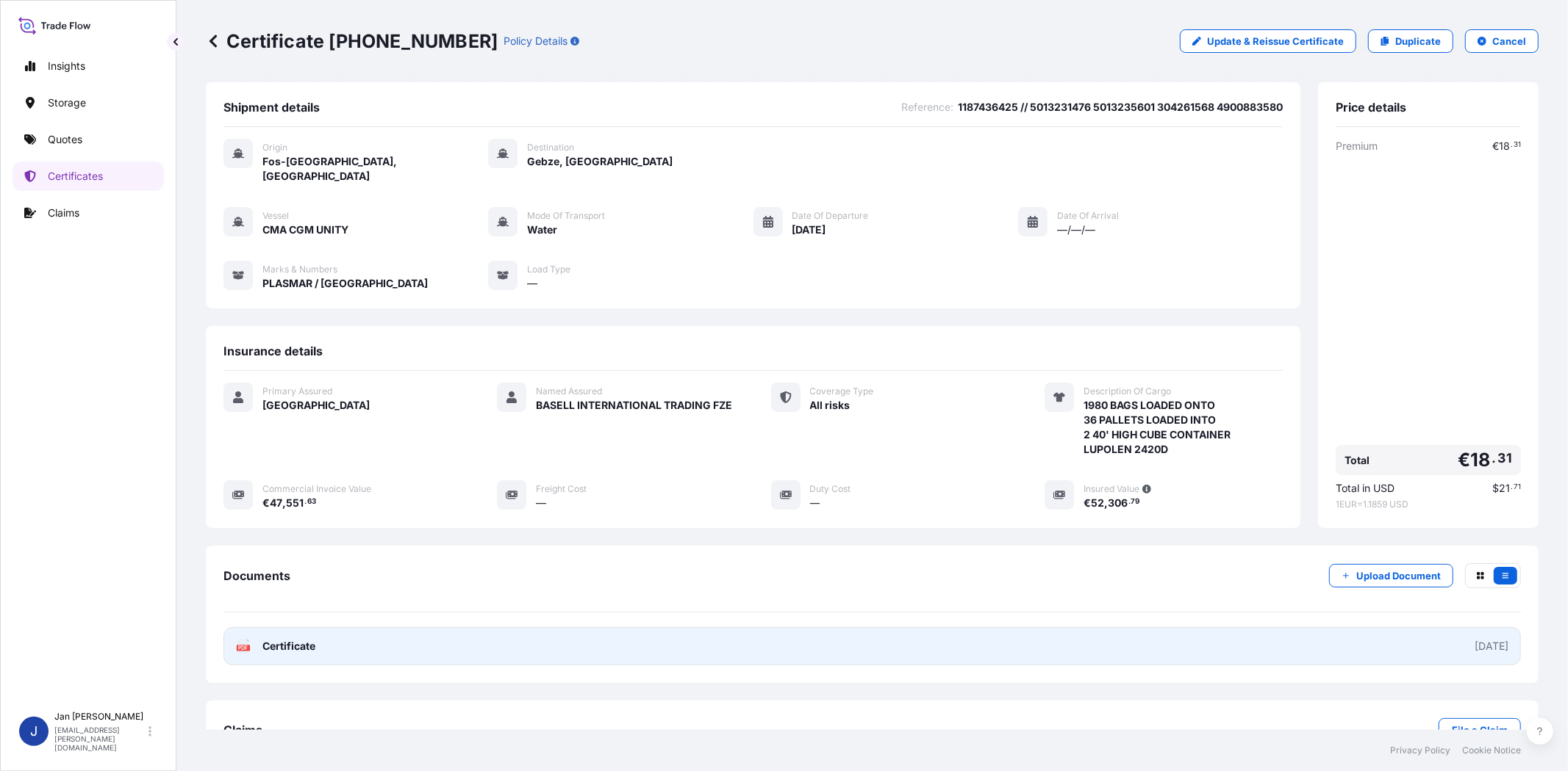
click at [248, 639] on icon at bounding box center [244, 646] width 13 height 15
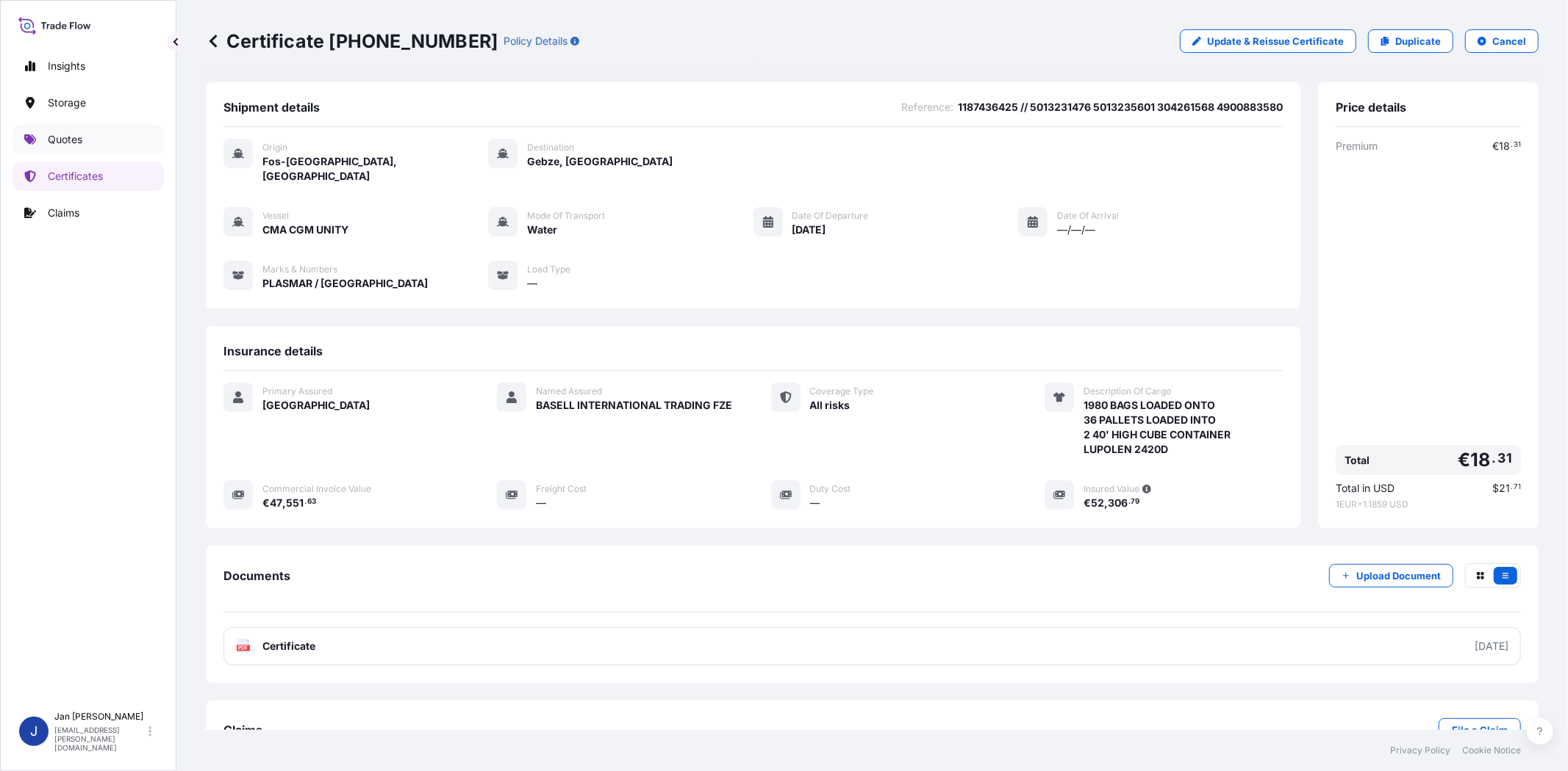
click at [79, 141] on p "Quotes" at bounding box center [64, 140] width 34 height 15
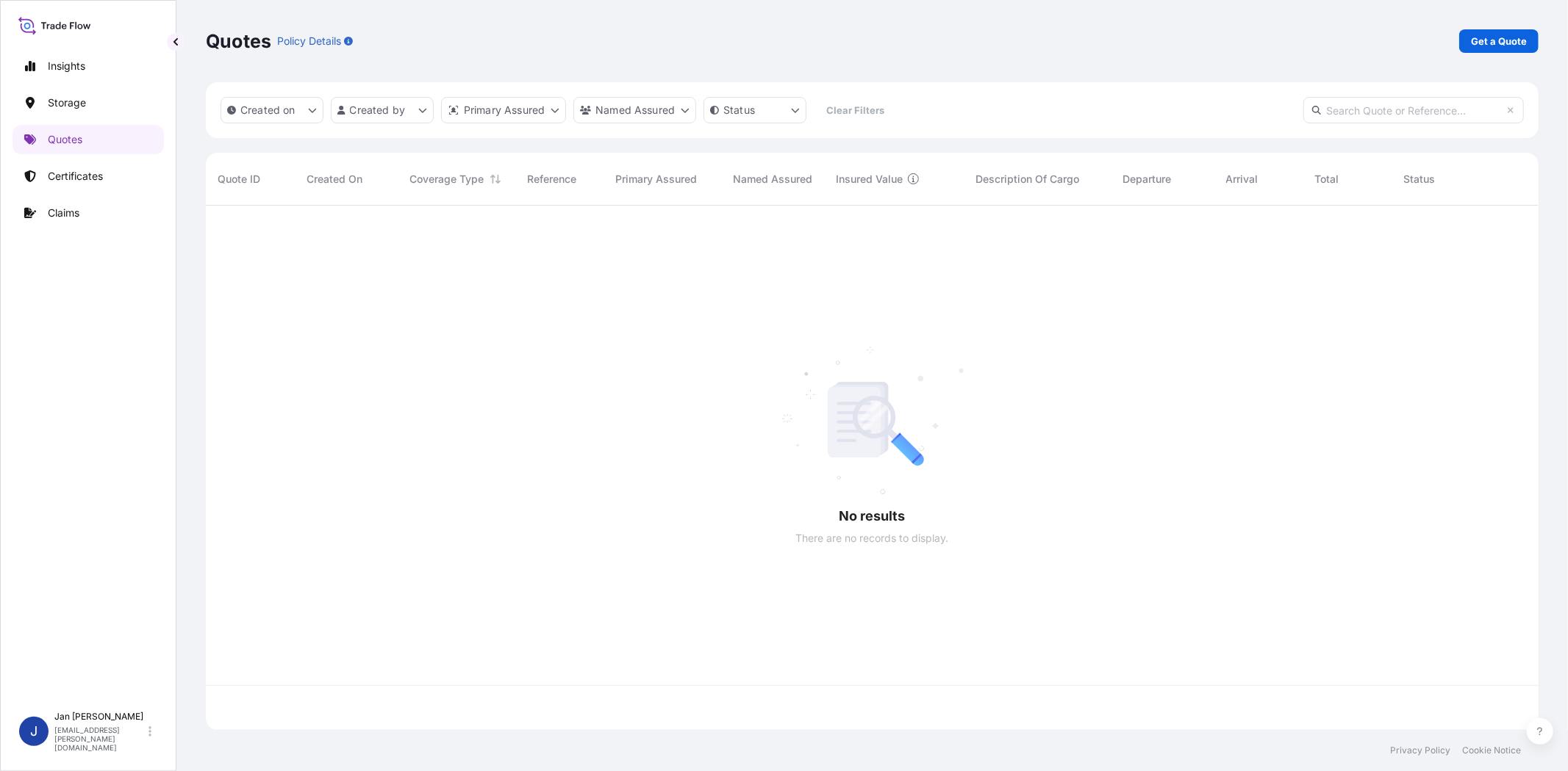
scroll to position [520, 1320]
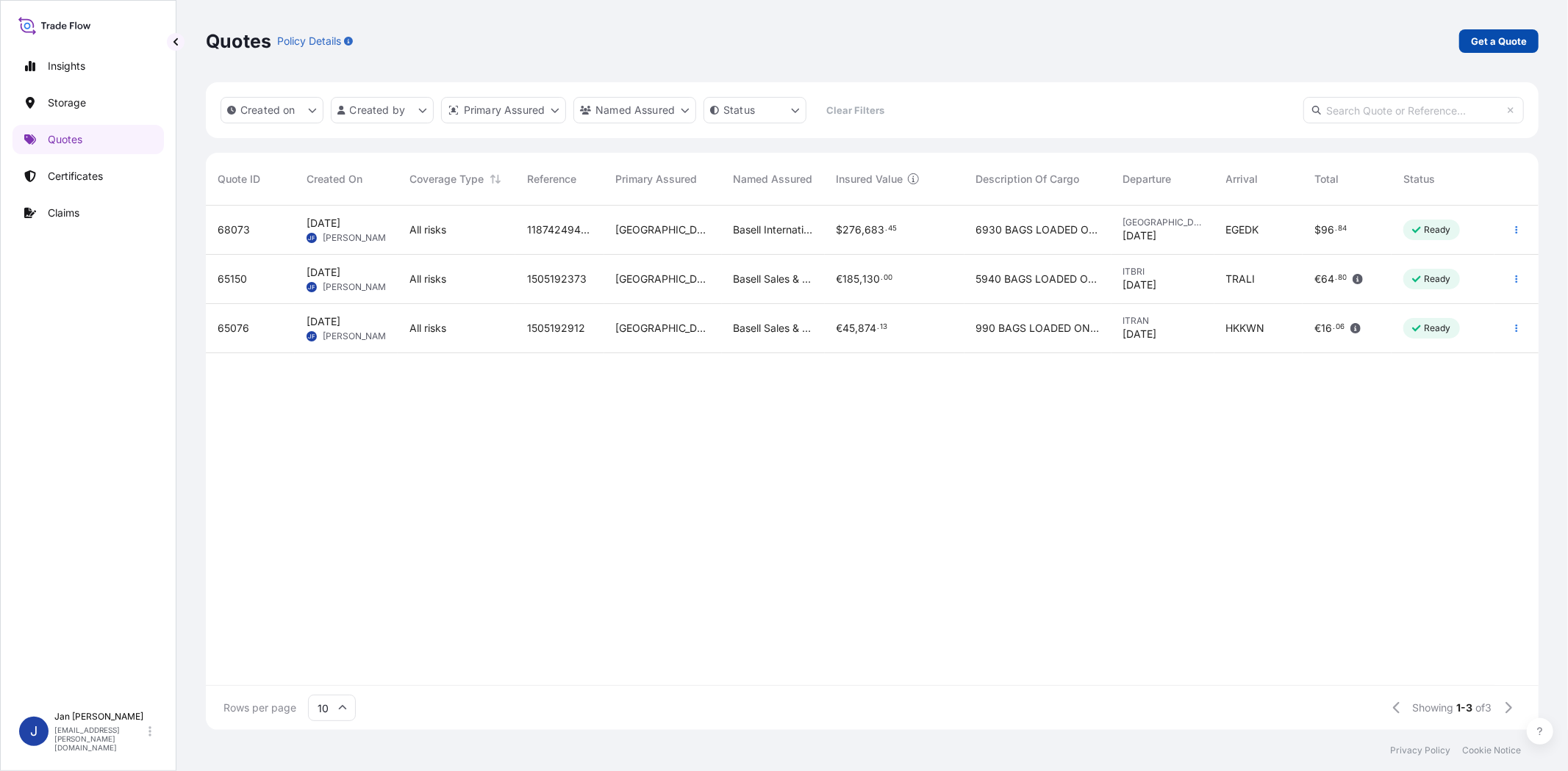
click at [1494, 44] on p "Get a Quote" at bounding box center [1498, 41] width 56 height 15
select select "Water"
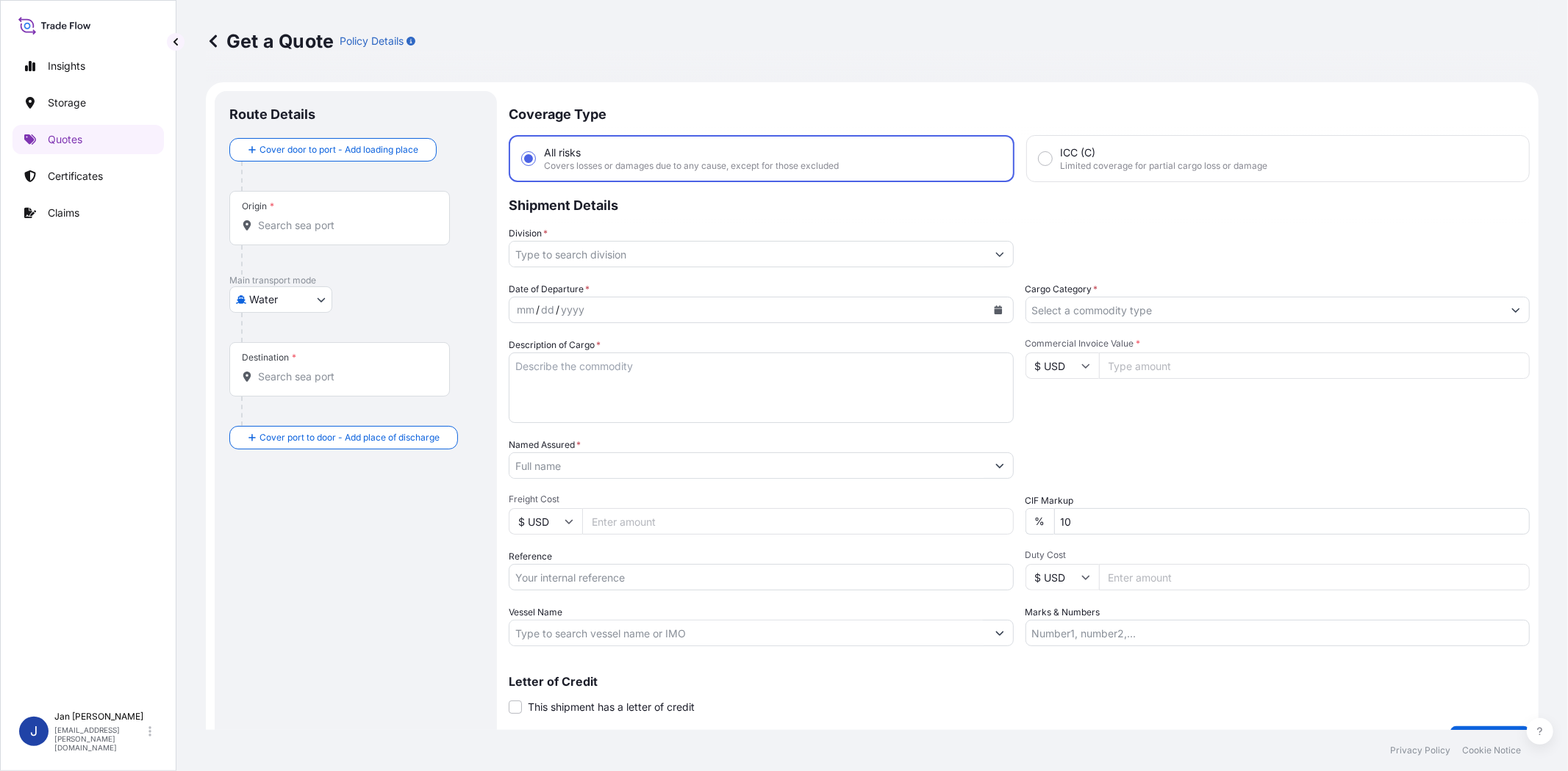
scroll to position [24, 0]
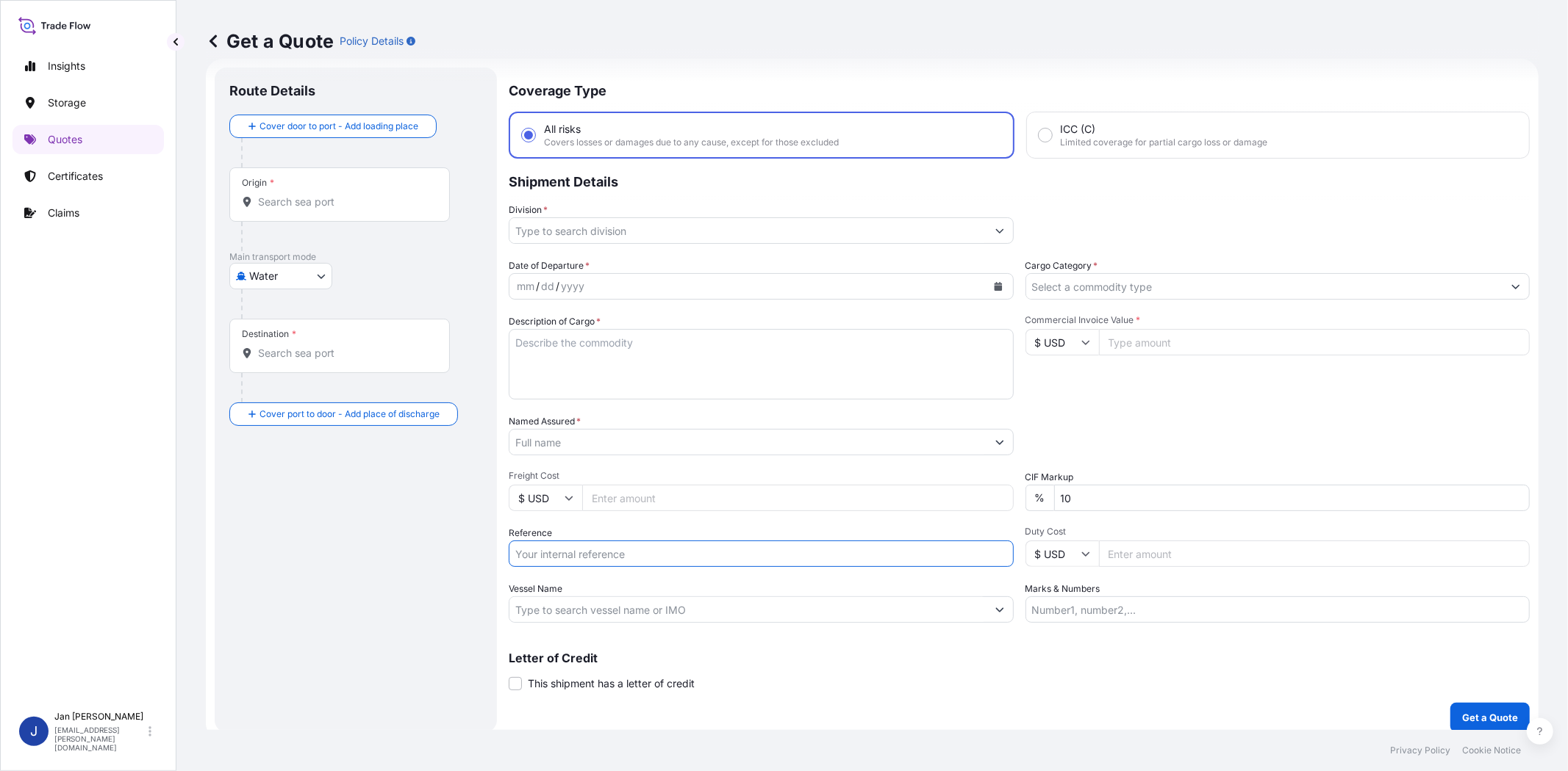
click at [699, 549] on input "Reference" at bounding box center [761, 553] width 505 height 26
paste input "1187435852 // 5013231481 5013235603 304270307 4900883582"
type input "1187435852 // 5013231481 5013235603 304270307 4900883582"
click at [1079, 345] on input "$ USD" at bounding box center [1062, 342] width 74 height 26
click at [1066, 387] on div "€ EUR" at bounding box center [1056, 381] width 62 height 28
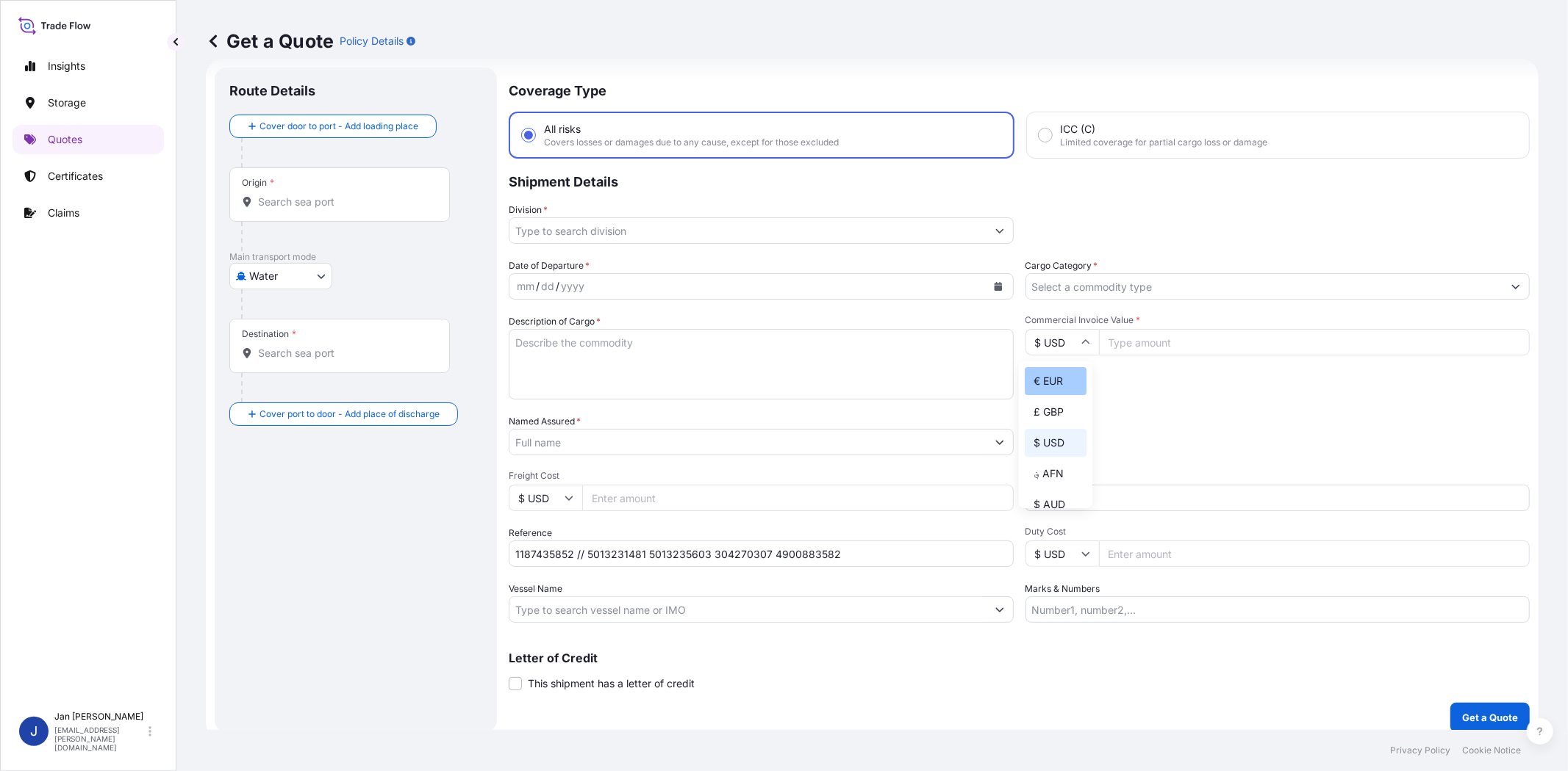
type input "€ EUR"
click at [1146, 334] on input "Commercial Invoice Value *" at bounding box center [1314, 342] width 431 height 26
paste input "47551.63"
type input "47551.63"
click at [1168, 289] on input "Cargo Category *" at bounding box center [1265, 286] width 477 height 26
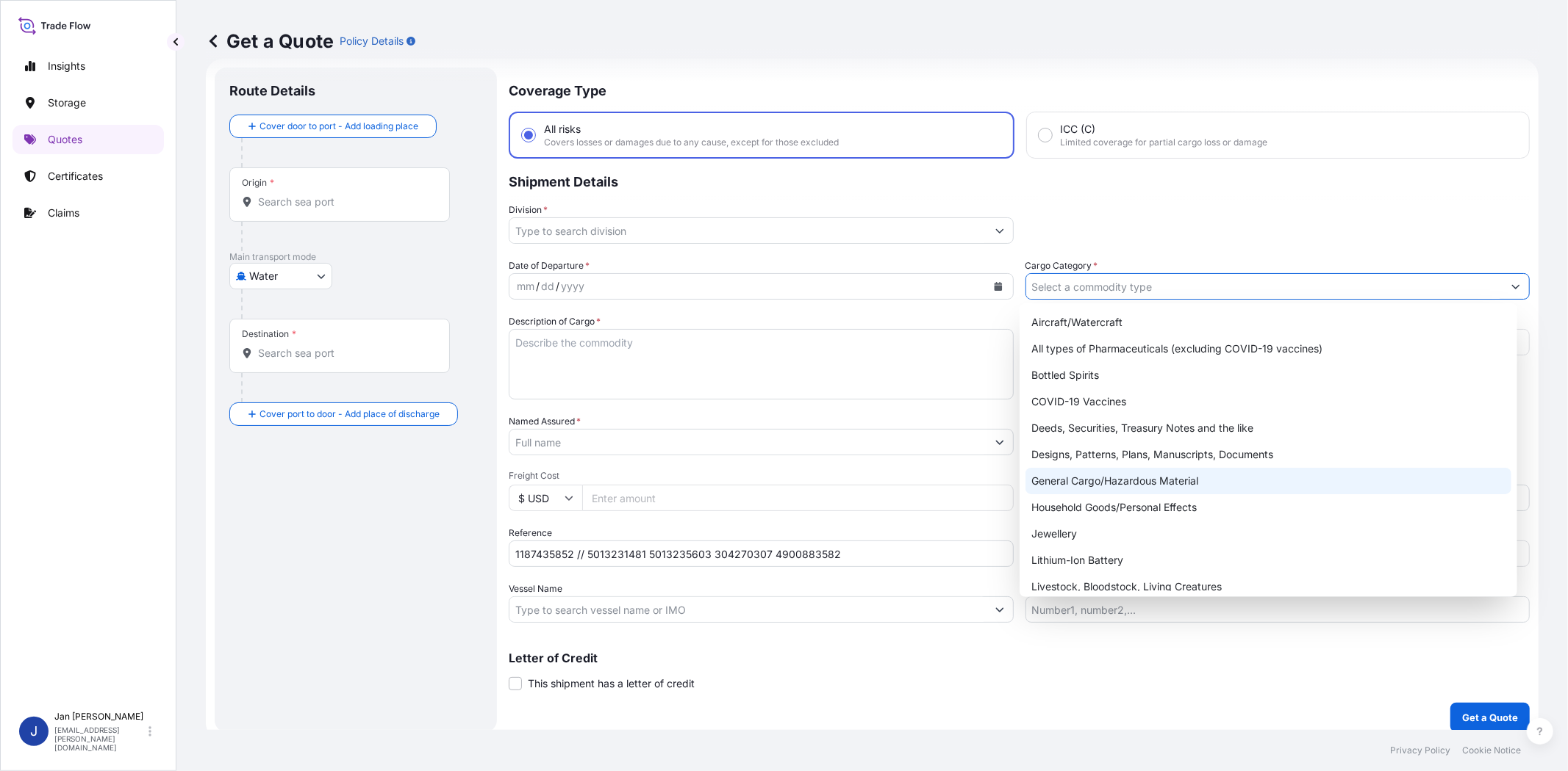
click at [1121, 475] on div "General Cargo/Hazardous Material" at bounding box center [1268, 480] width 485 height 26
type input "General Cargo/Hazardous Material"
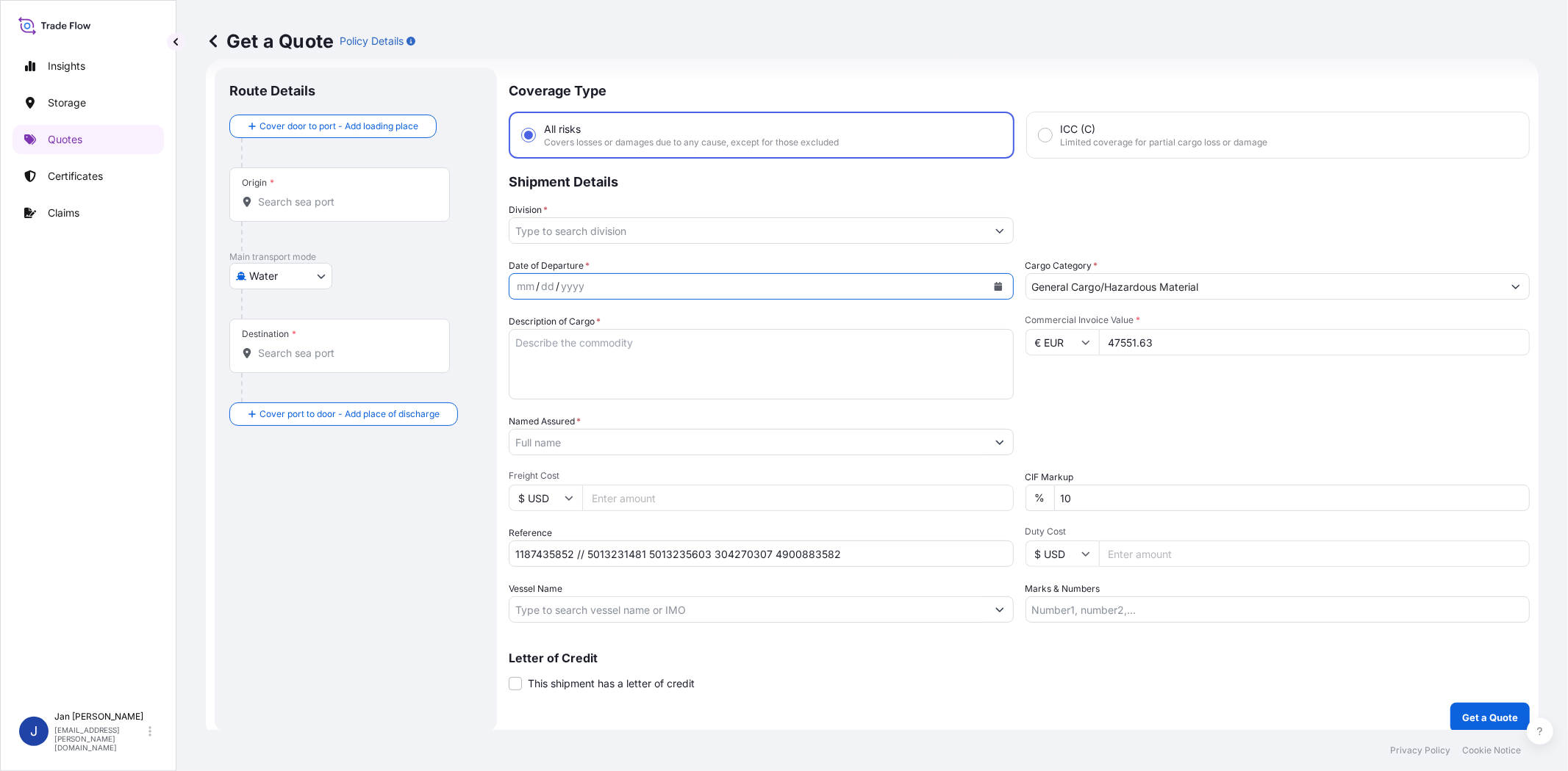
click at [994, 282] on icon "Calendar" at bounding box center [998, 286] width 8 height 9
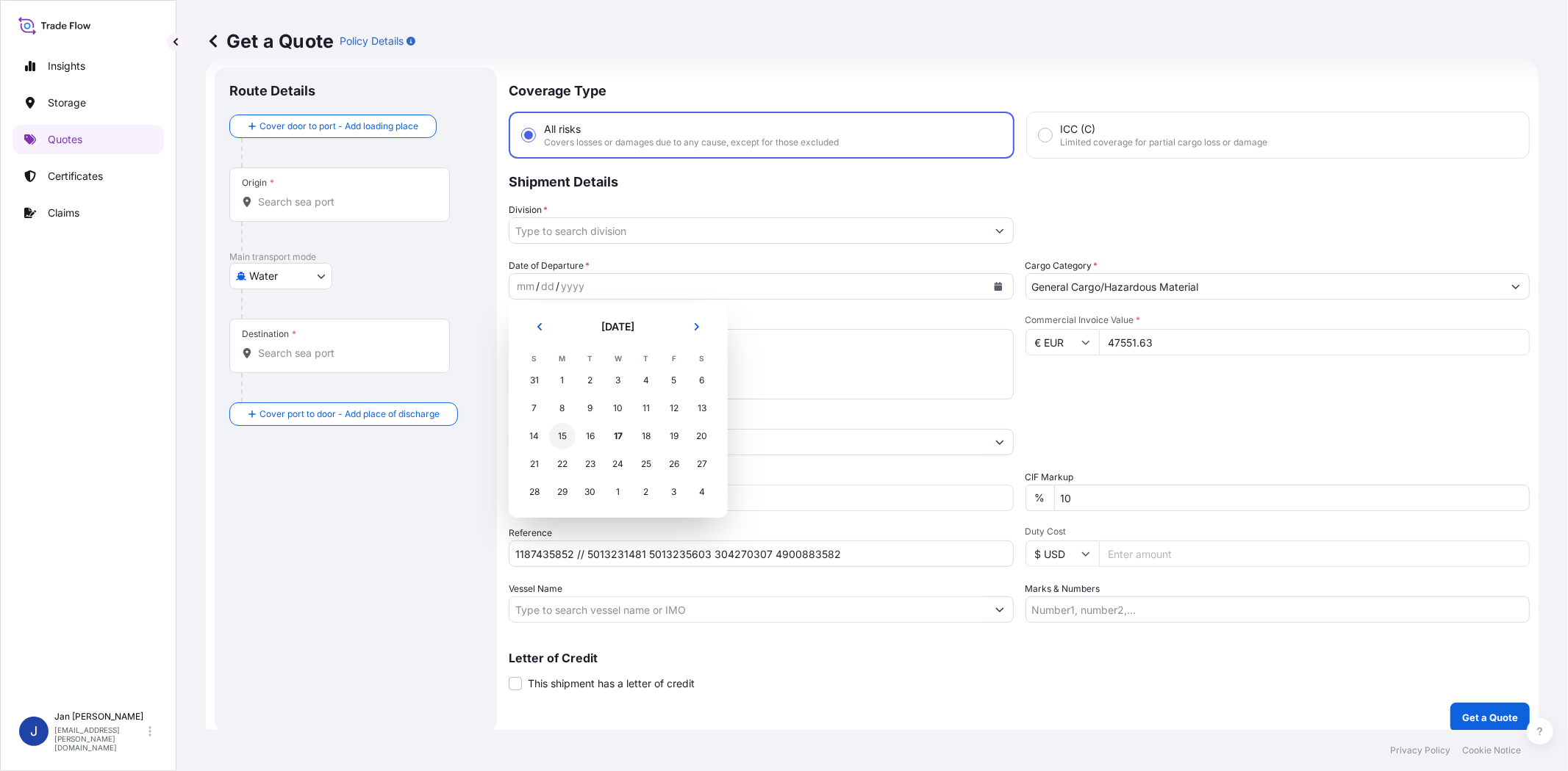
click at [569, 438] on div "15" at bounding box center [562, 436] width 26 height 26
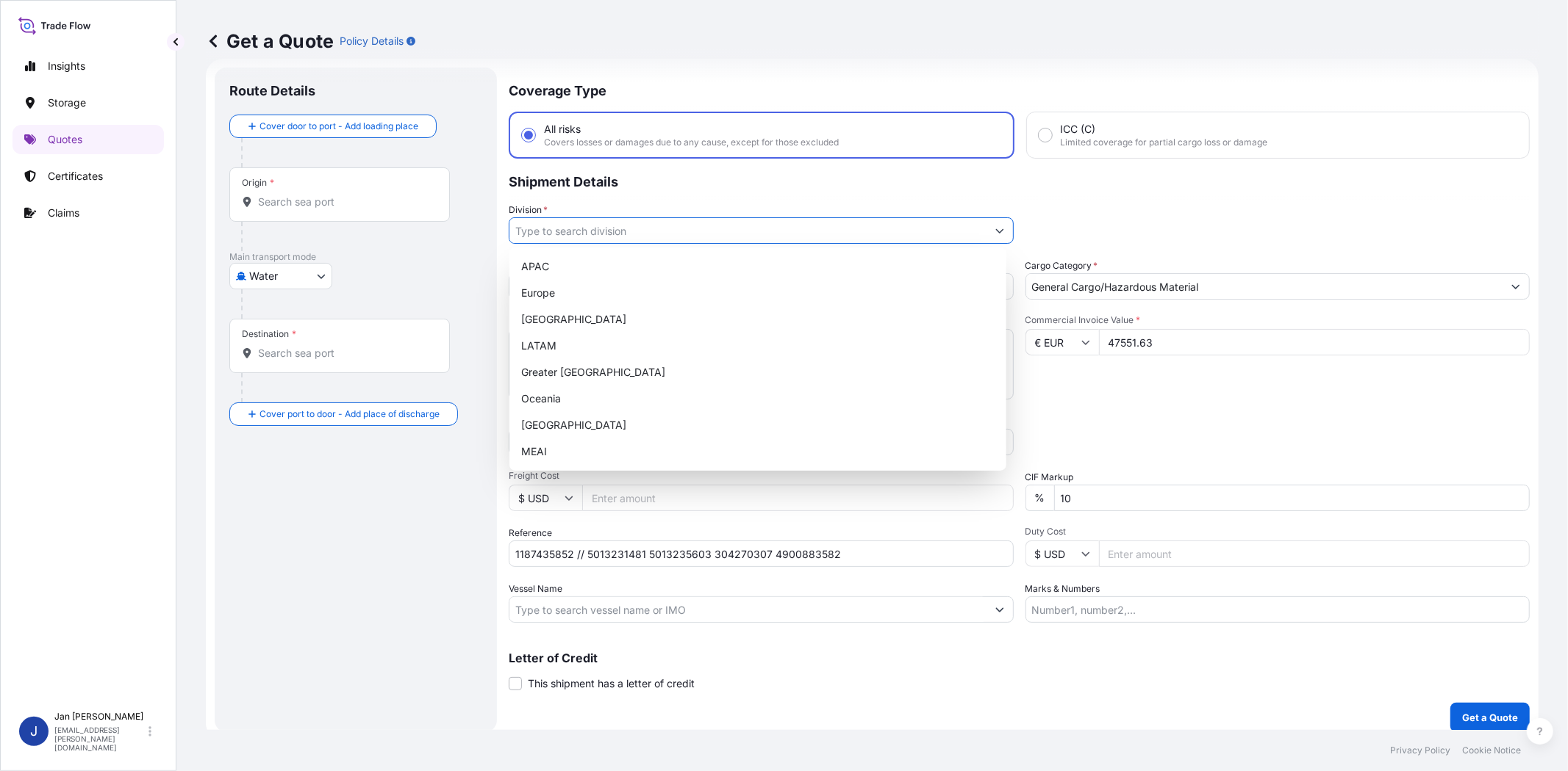
click at [674, 223] on input "Division *" at bounding box center [747, 230] width 477 height 26
click at [653, 289] on div "Europe" at bounding box center [758, 293] width 485 height 26
type input "Europe"
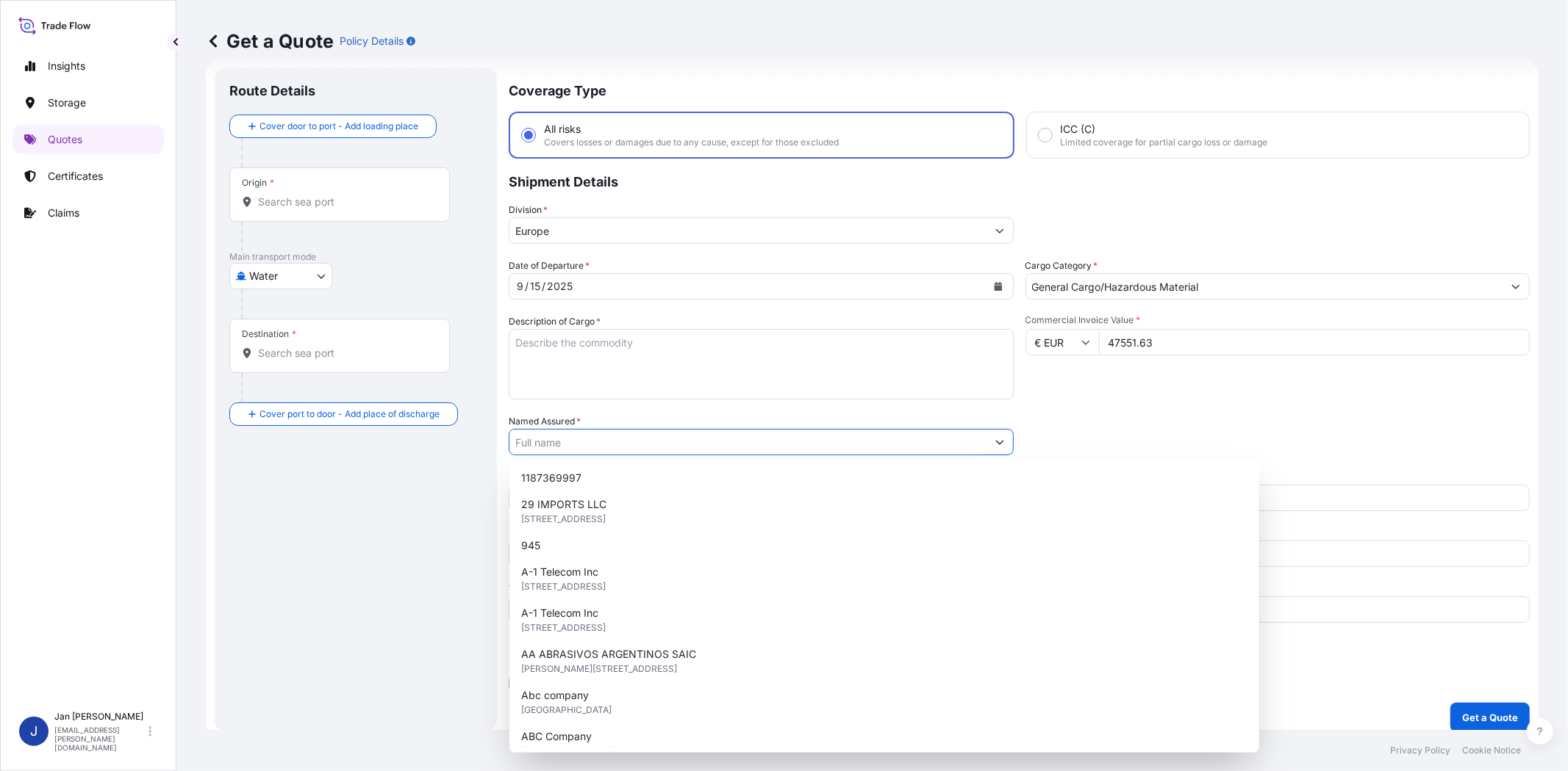
click at [650, 452] on input "Named Assured *" at bounding box center [747, 441] width 477 height 26
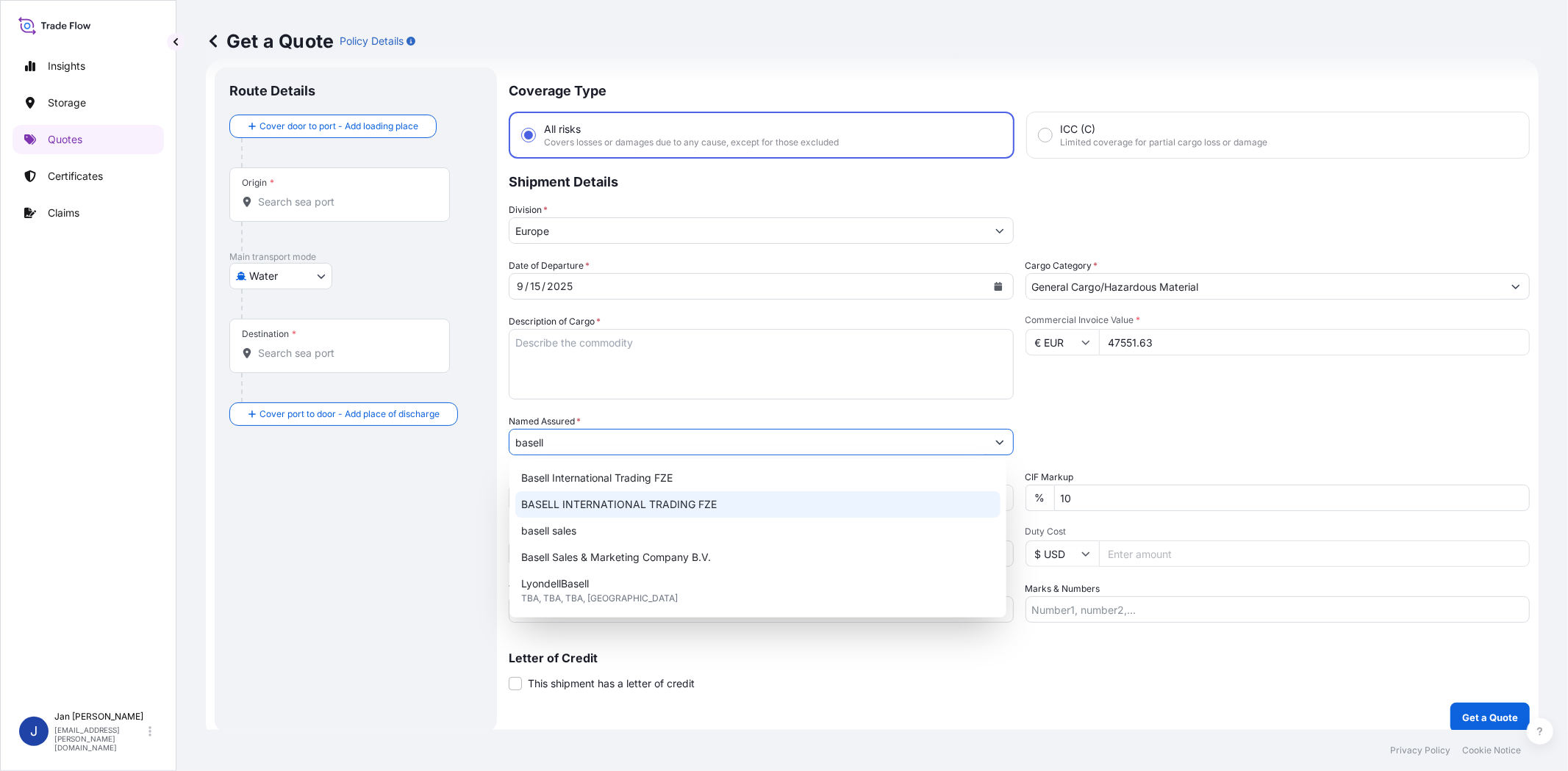
click at [648, 497] on span "BASELL INTERNATIONAL TRADING FZE" at bounding box center [619, 504] width 195 height 15
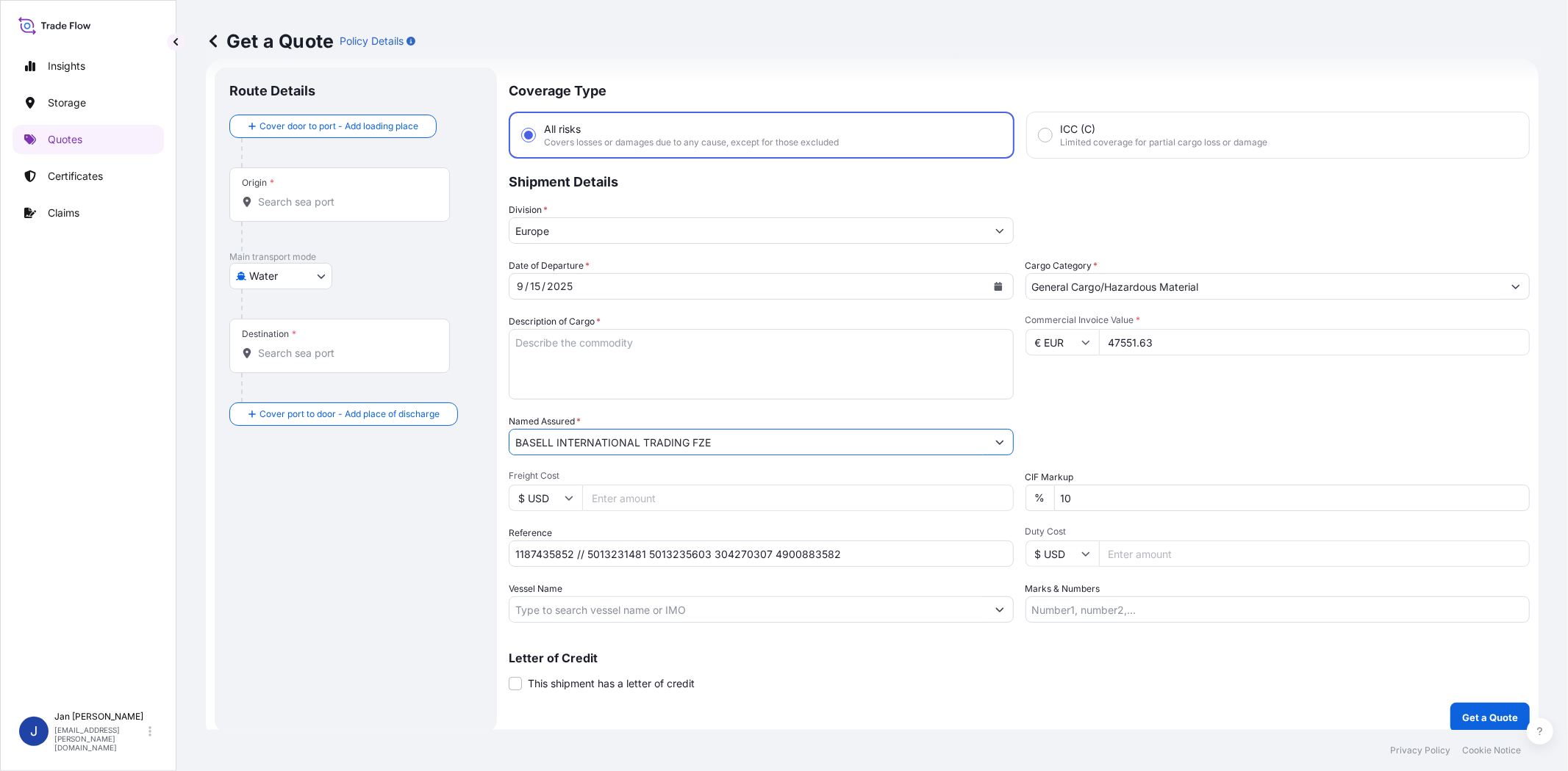
type input "BASELL INTERNATIONAL TRADING FZE"
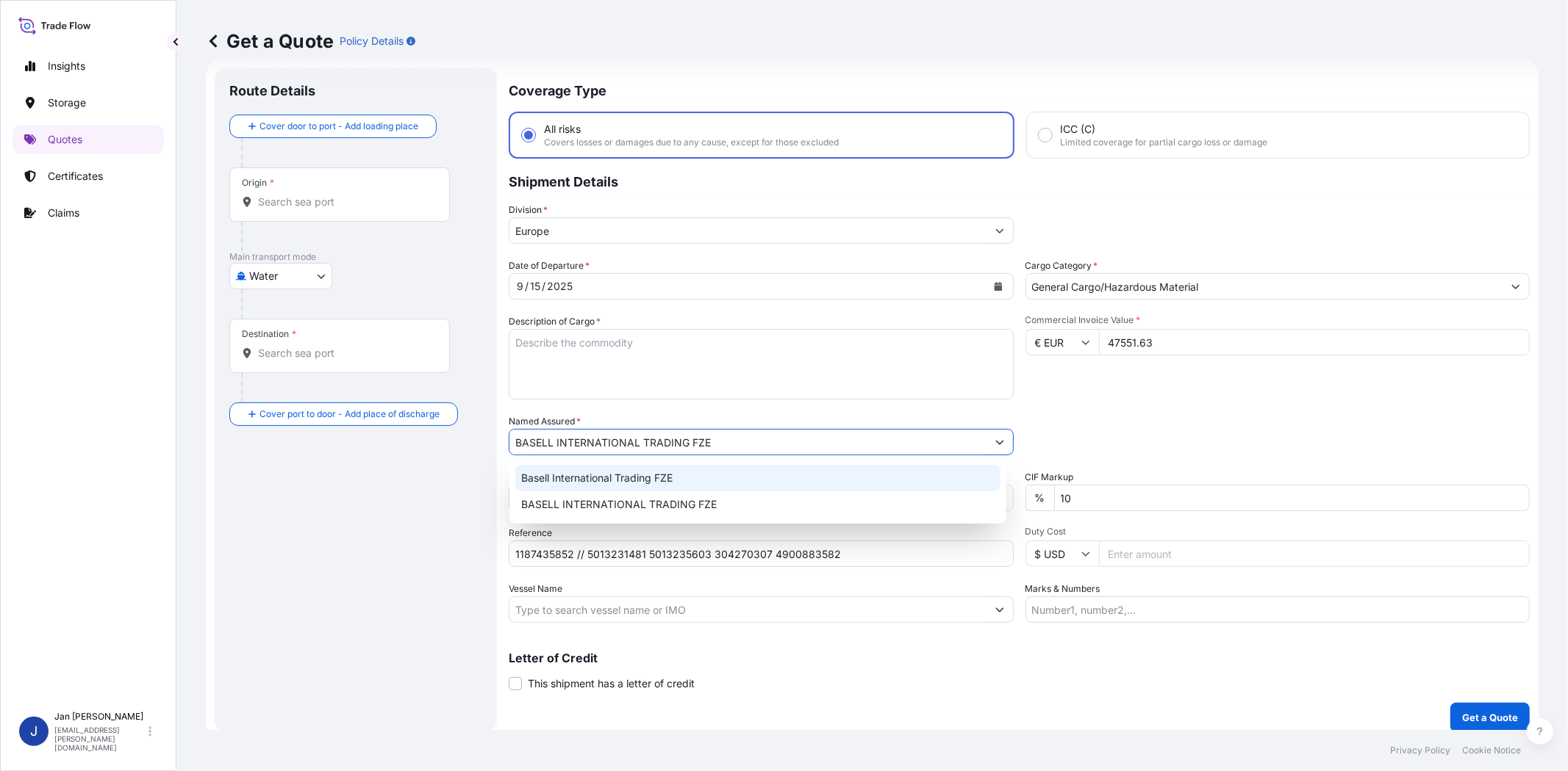
click at [1088, 395] on div "Commercial Invoice Value * € EUR 47551.63" at bounding box center [1278, 357] width 505 height 85
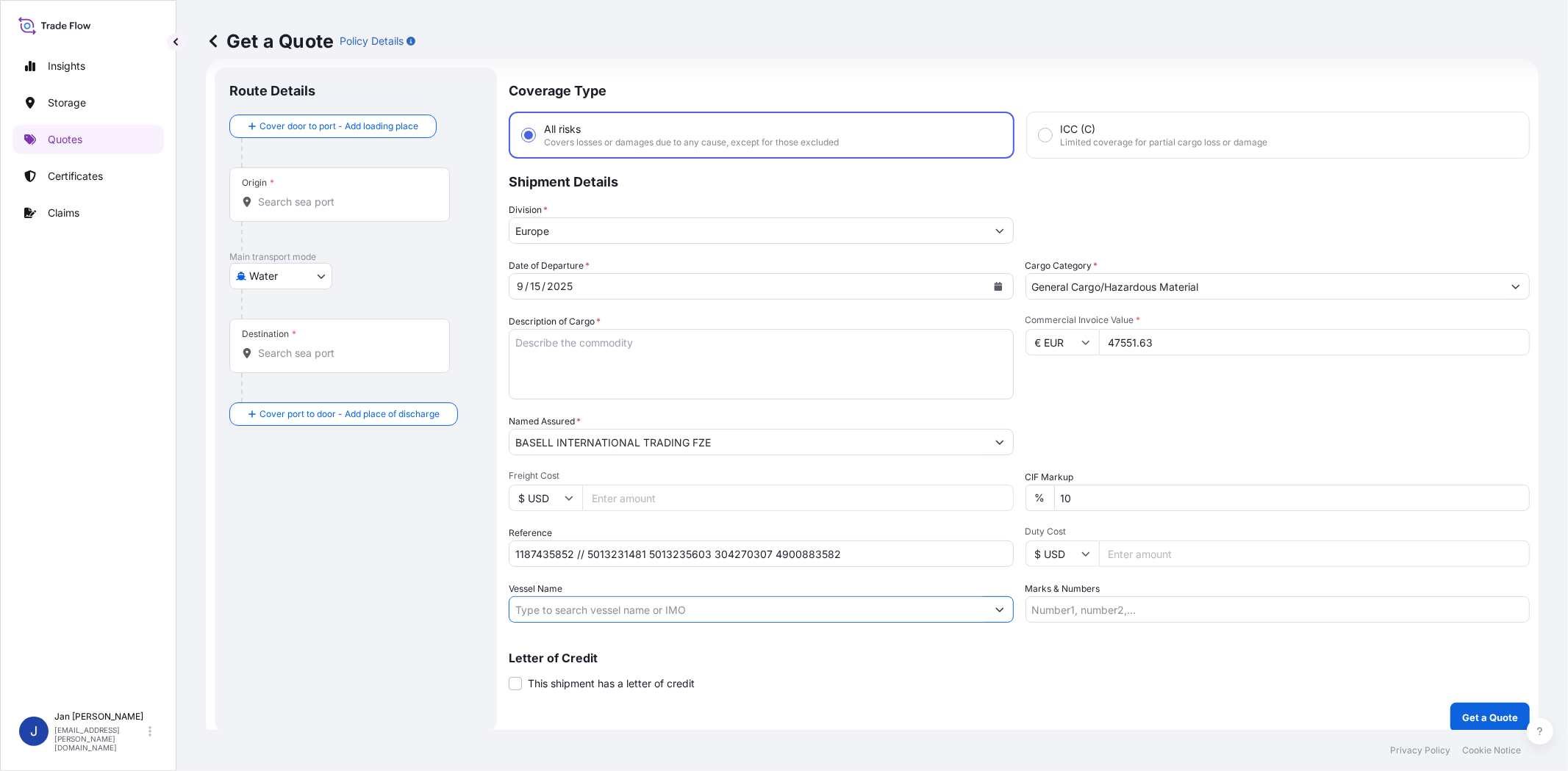
click at [691, 601] on input "Vessel Name" at bounding box center [747, 609] width 477 height 26
paste input "CMA CGM UNITY"
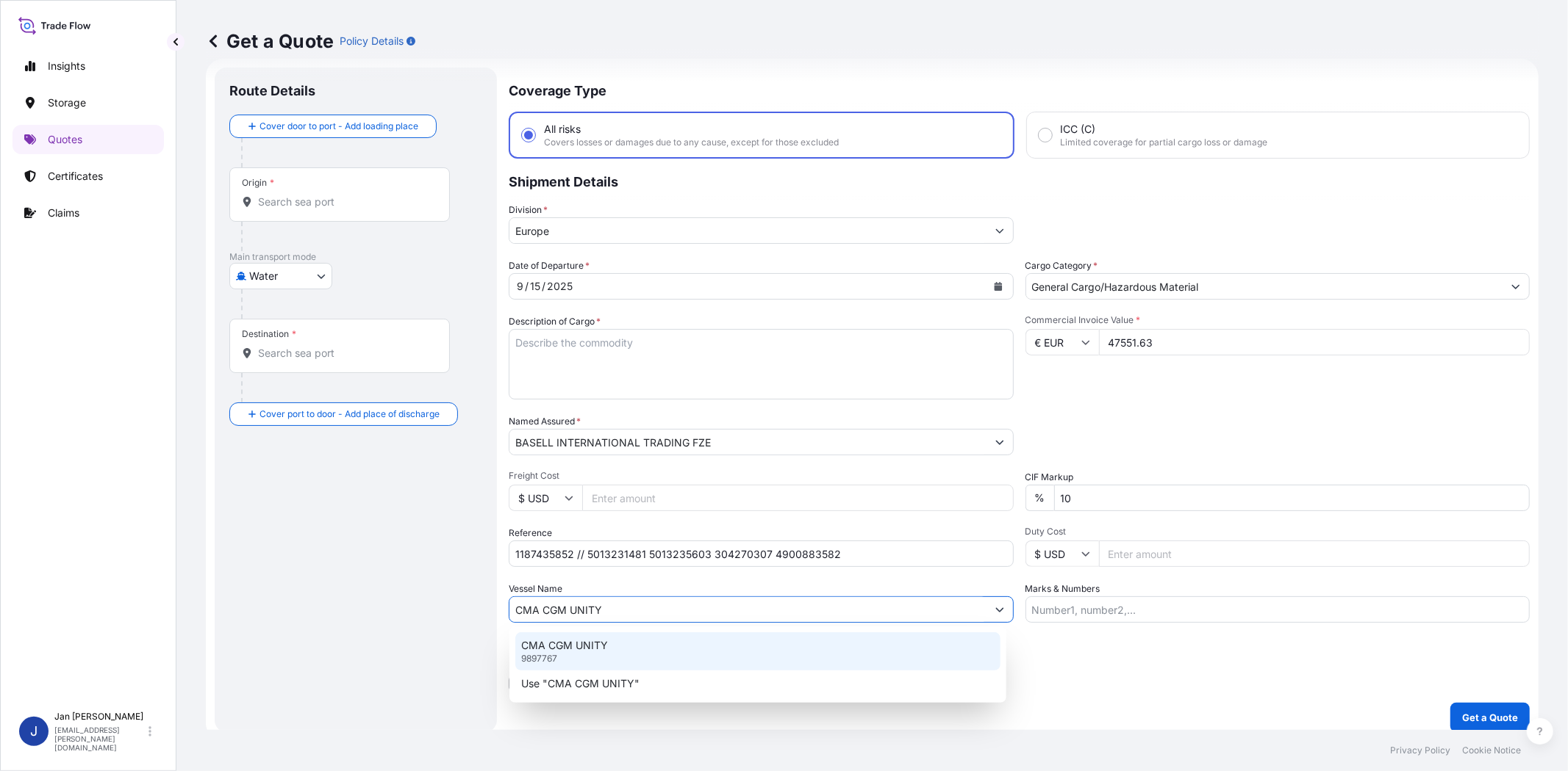
click at [682, 643] on div "CMA CGM UNITY 9897767" at bounding box center [758, 652] width 485 height 38
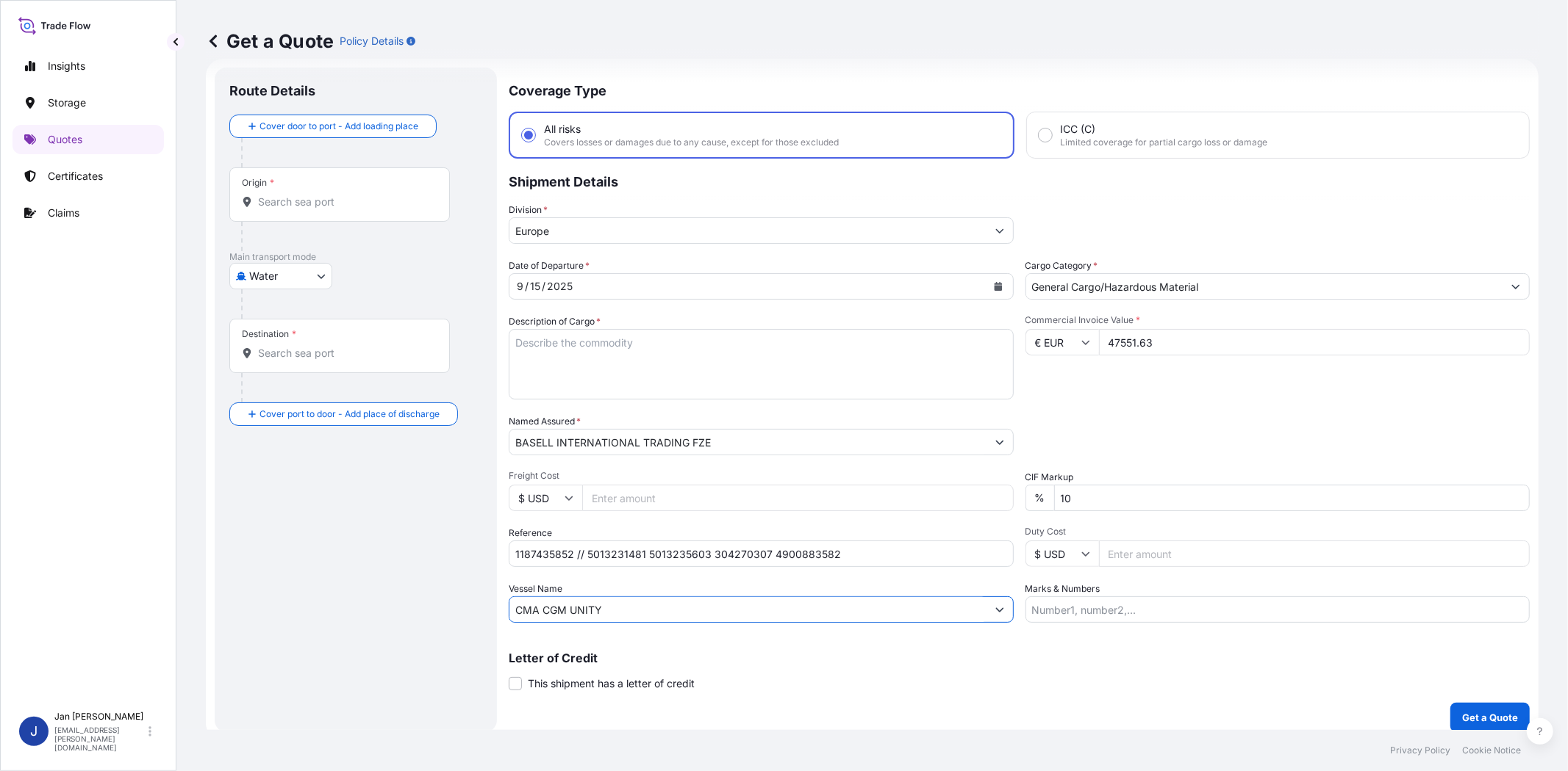
type input "CMA CGM UNITY"
click at [1155, 449] on div "Packing Category Type to search a container mode Please select a primary mode o…" at bounding box center [1278, 435] width 505 height 41
click at [329, 199] on input "Origin *" at bounding box center [345, 202] width 173 height 15
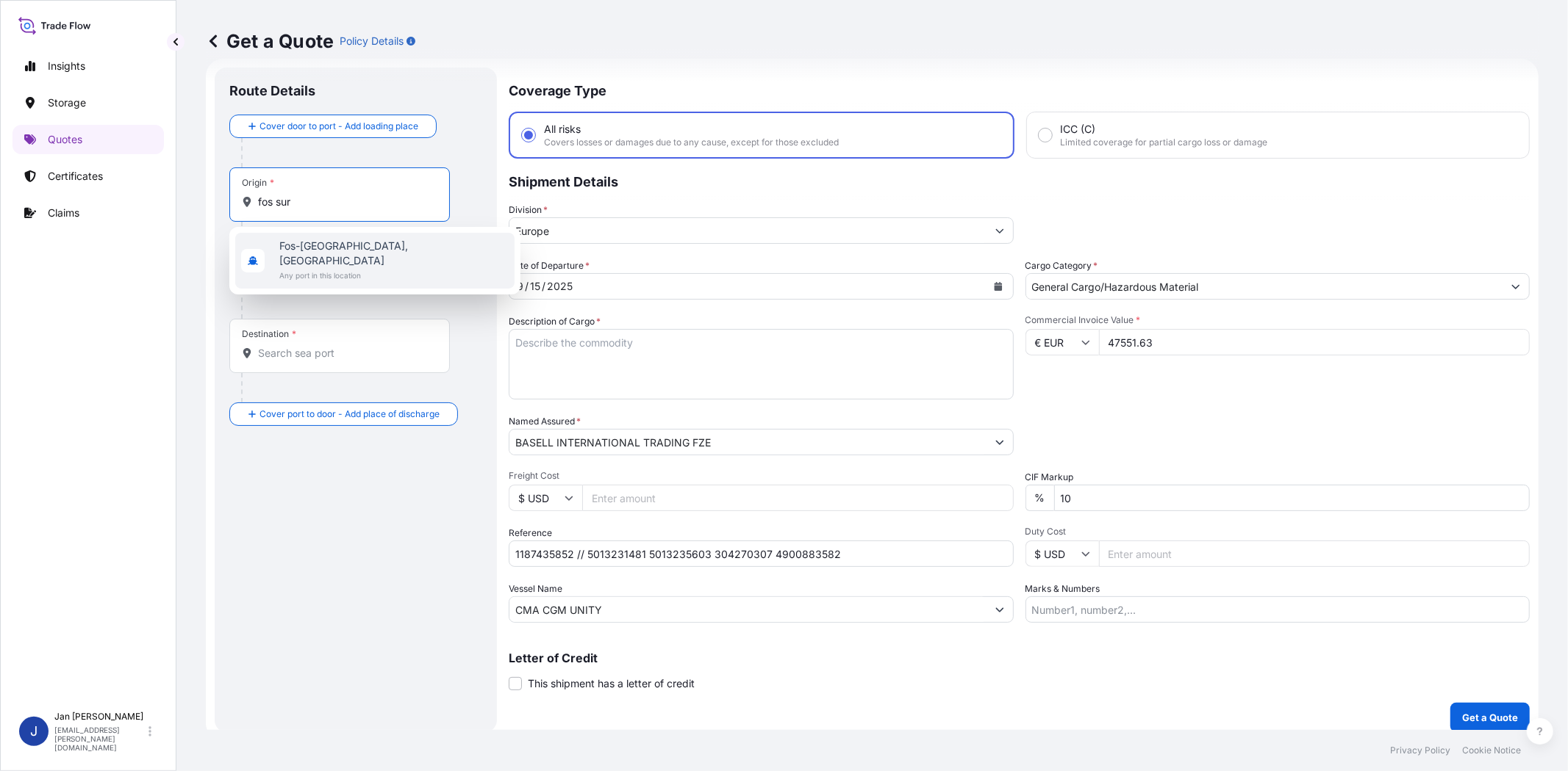
click at [337, 268] on span "Any port in this location" at bounding box center [394, 276] width 230 height 15
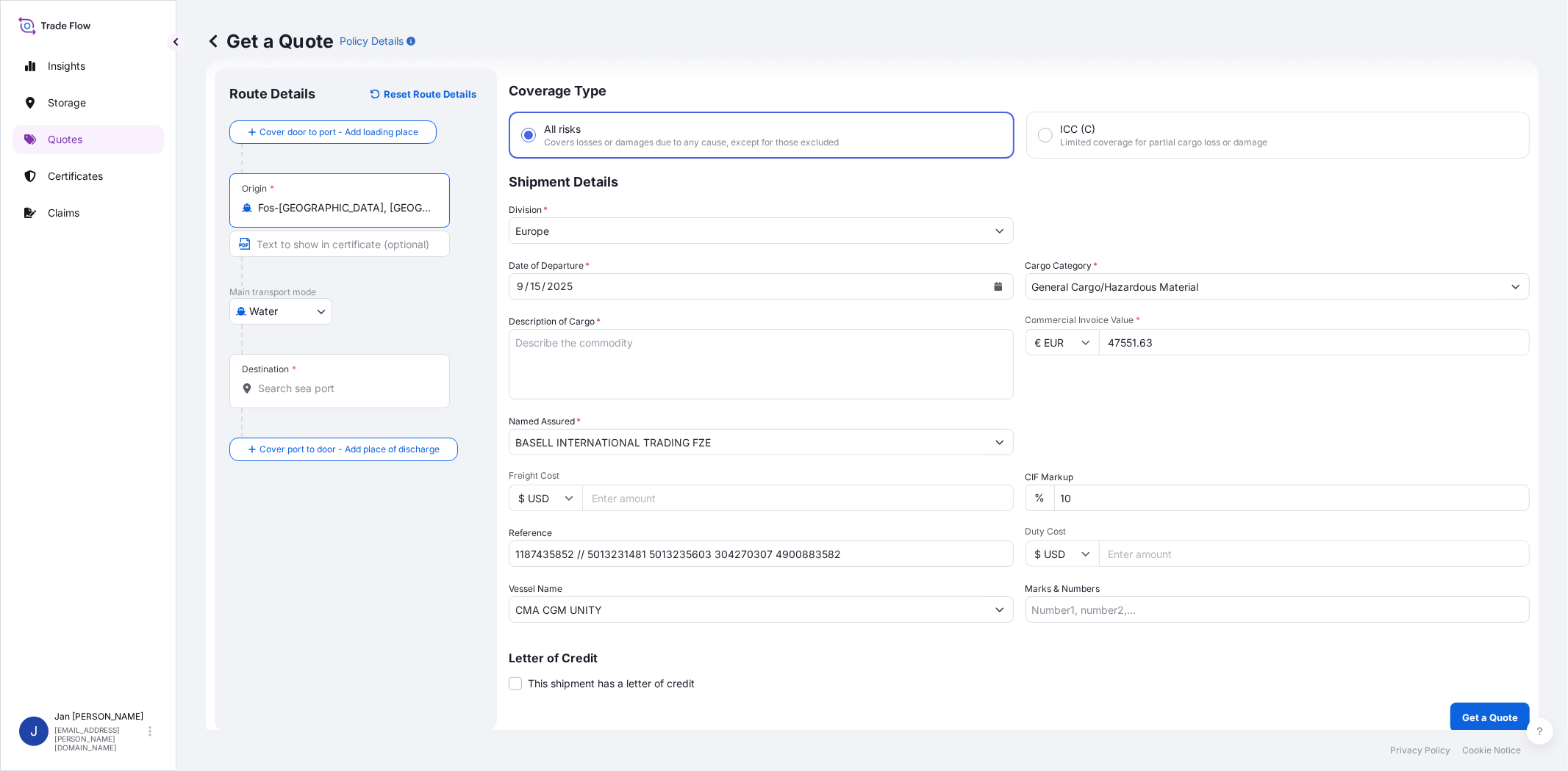
type input "Fos-sur-Mer, France"
click at [332, 388] on input "Destination *" at bounding box center [345, 388] width 173 height 15
type input "TRGEB - Gebze, Turkey"
click at [350, 535] on div "Route Details Reset Route Details Cover door to port - Add loading place Place …" at bounding box center [356, 400] width 253 height 635
click at [735, 364] on textarea "Description of Cargo *" at bounding box center [761, 364] width 505 height 71
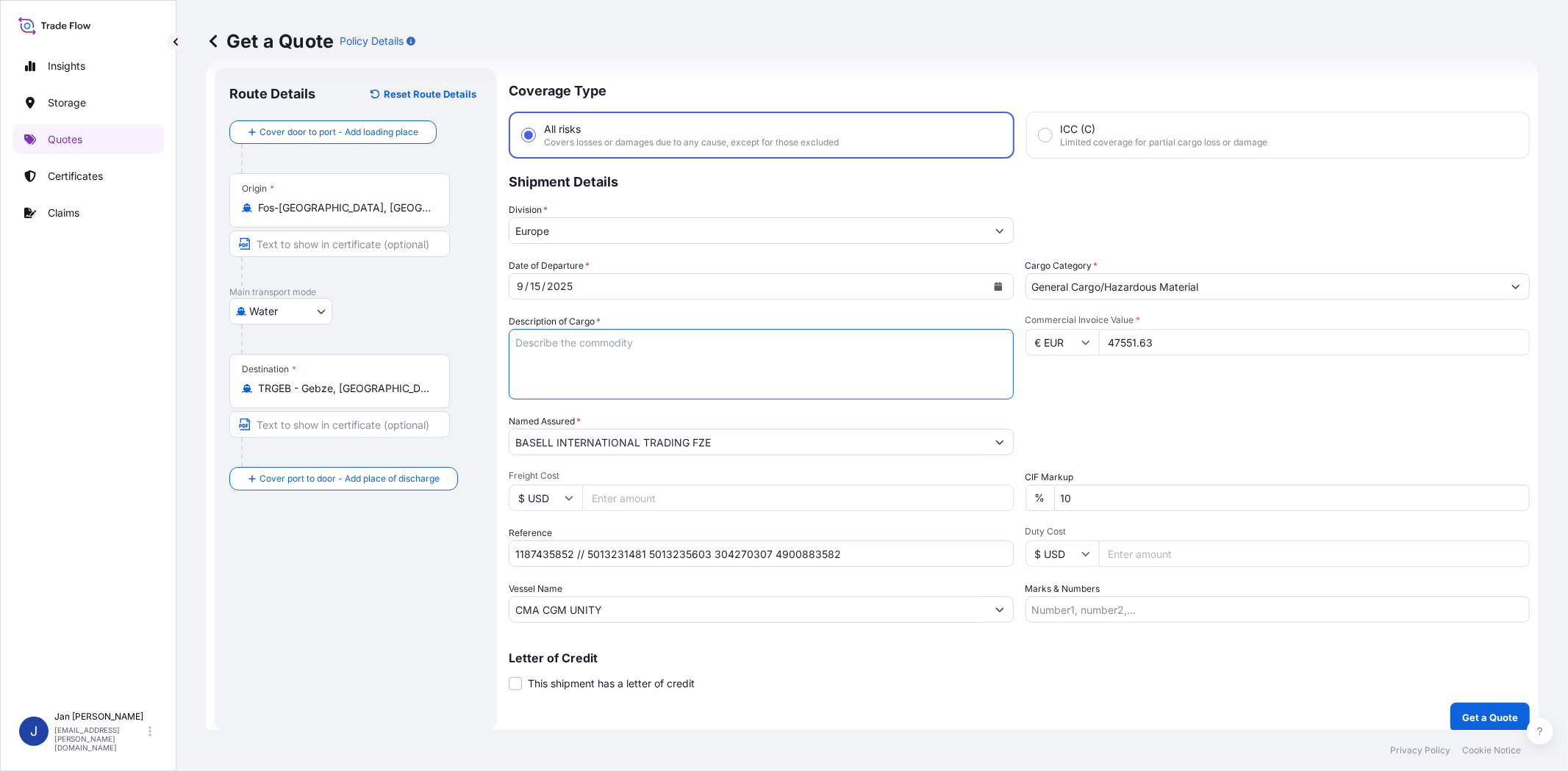
paste textarea "BAGS LOADED ONTO 36 PALLETS LOADED INTO 2 40' HIGH CUBE CONTAINER LUPOLEN 2426H"
click at [515, 341] on textarea "BAGS LOADED ONTO 36 PALLETS LOADED INTO 2 40' HIGH CUBE CONTAINER LUPOLEN 2426H" at bounding box center [761, 364] width 505 height 71
type textarea "1980 BAGS LOADED ONTO 36 PALLETS LOADED INTO 2 40' HIGH CUBE CONTAINER LUPOLEN …"
click at [1114, 607] on input "Marks & Numbers" at bounding box center [1278, 609] width 505 height 26
paste input "PLASMAR / TURKEY"
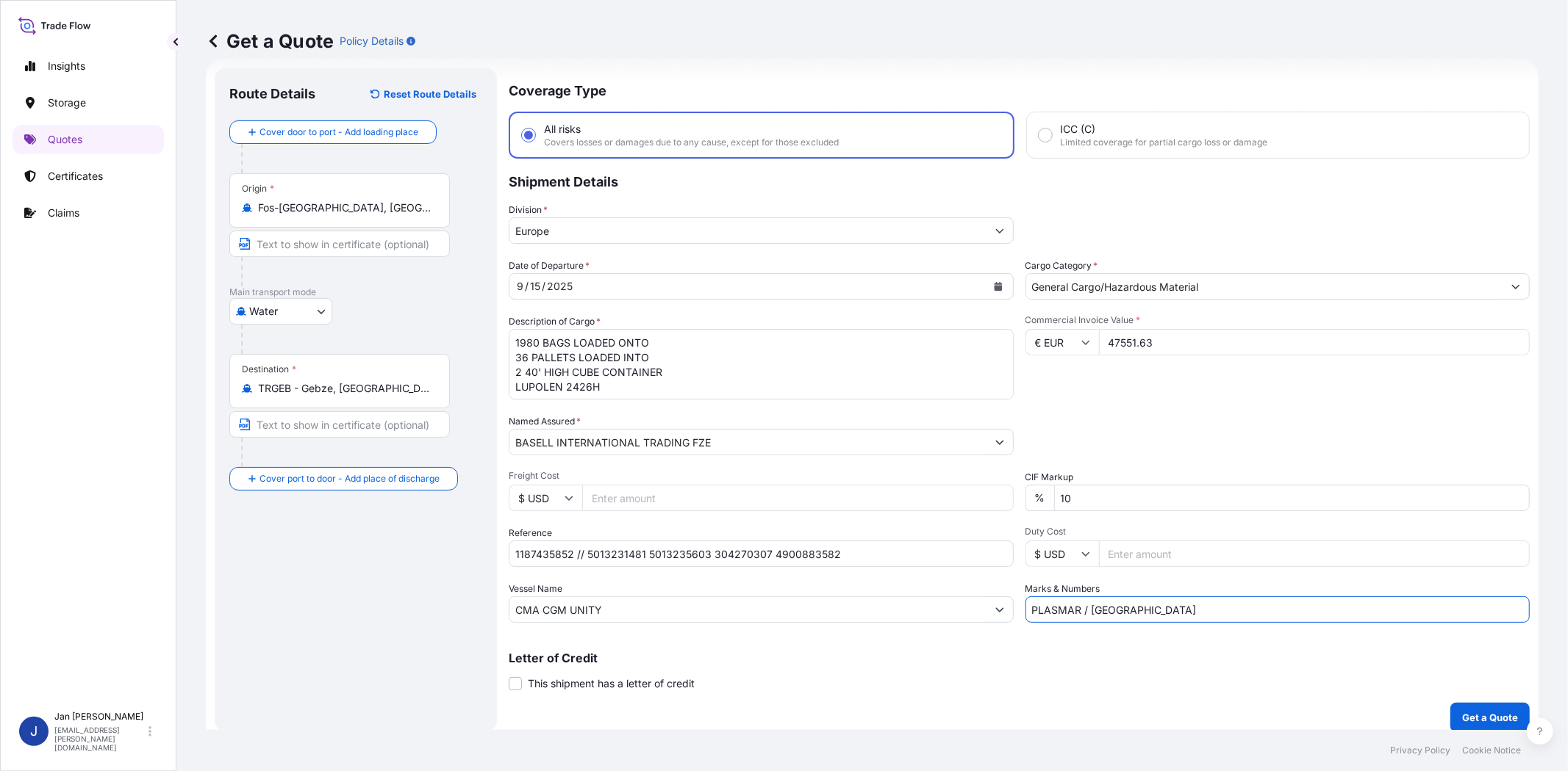
type input "PLASMAR / TURKEY"
click at [1087, 684] on div "Letter of Credit This shipment has a letter of credit Letter of credit * Letter…" at bounding box center [1018, 672] width 1021 height 39
click at [1464, 711] on p "Get a Quote" at bounding box center [1489, 718] width 56 height 15
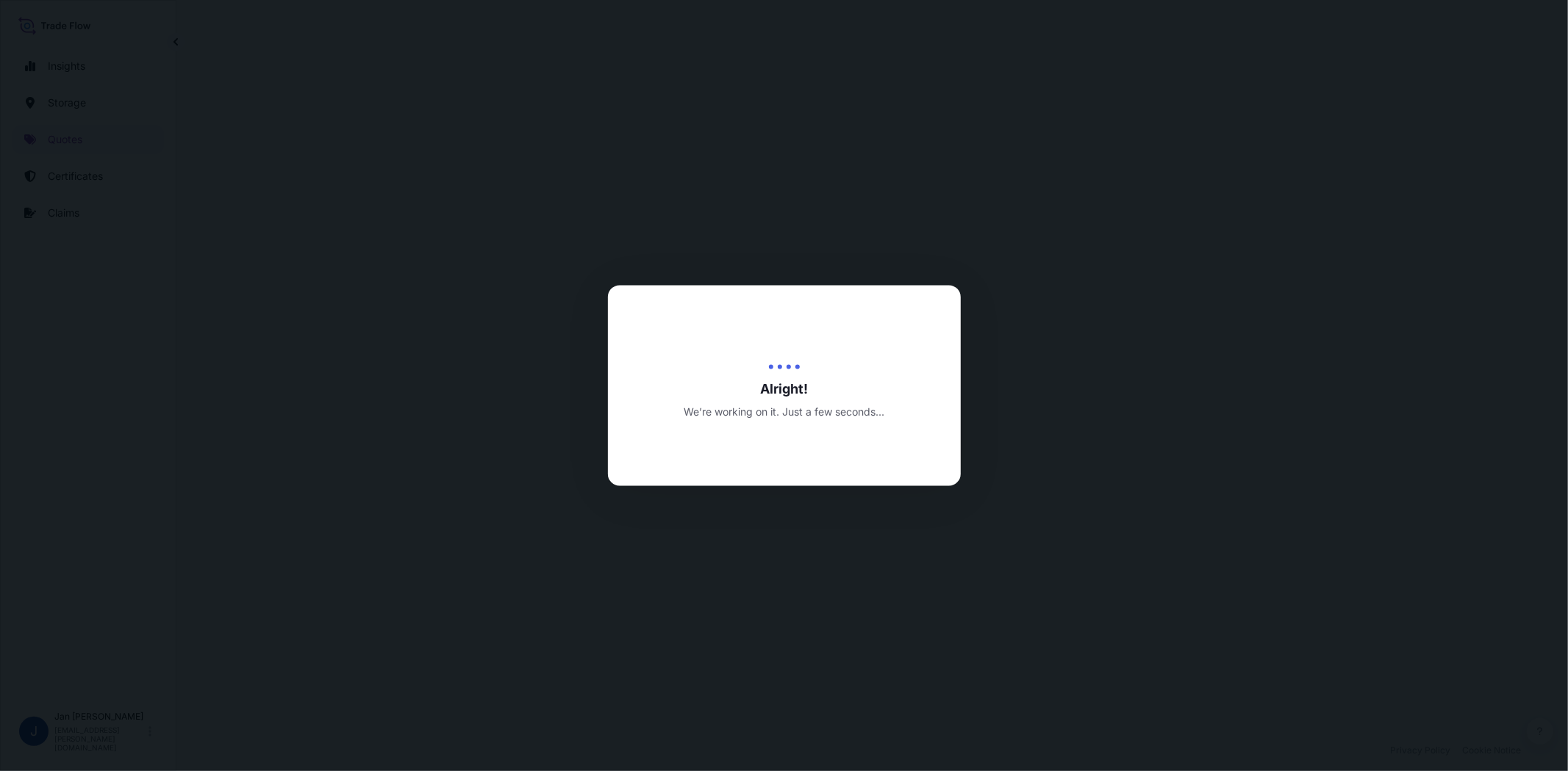
select select "Water"
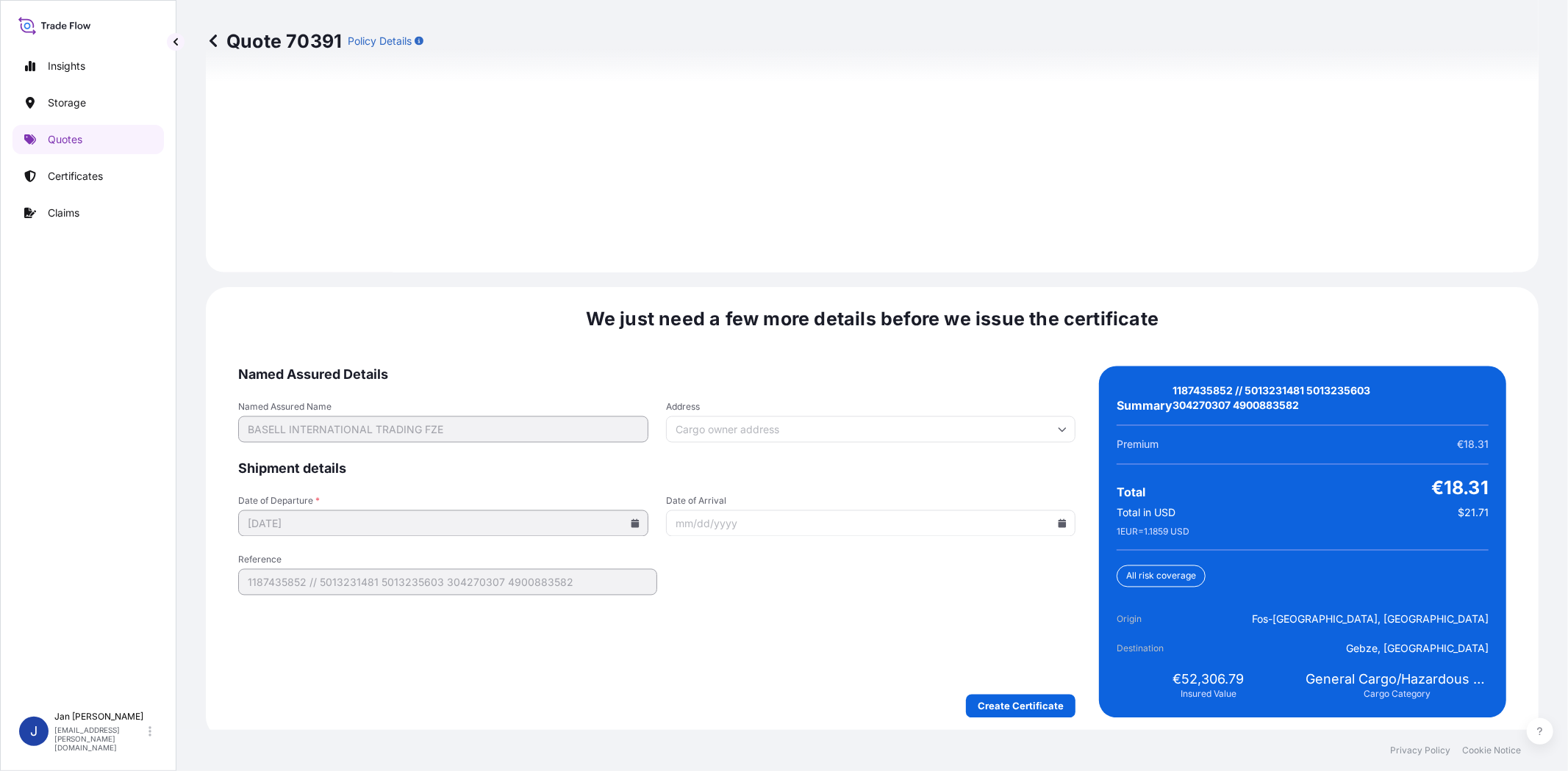
scroll to position [2058, 0]
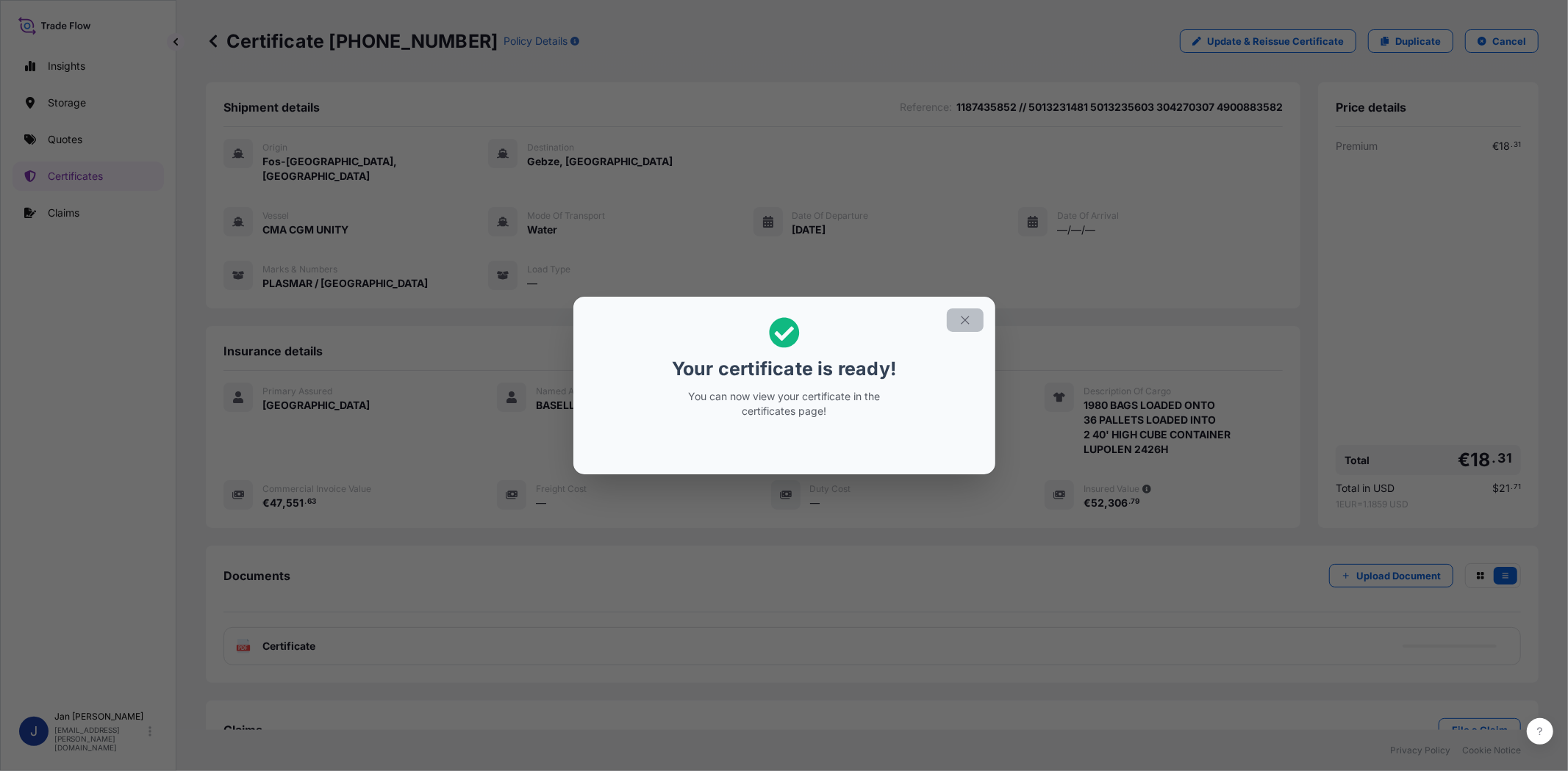
click at [968, 316] on icon "button" at bounding box center [964, 320] width 14 height 13
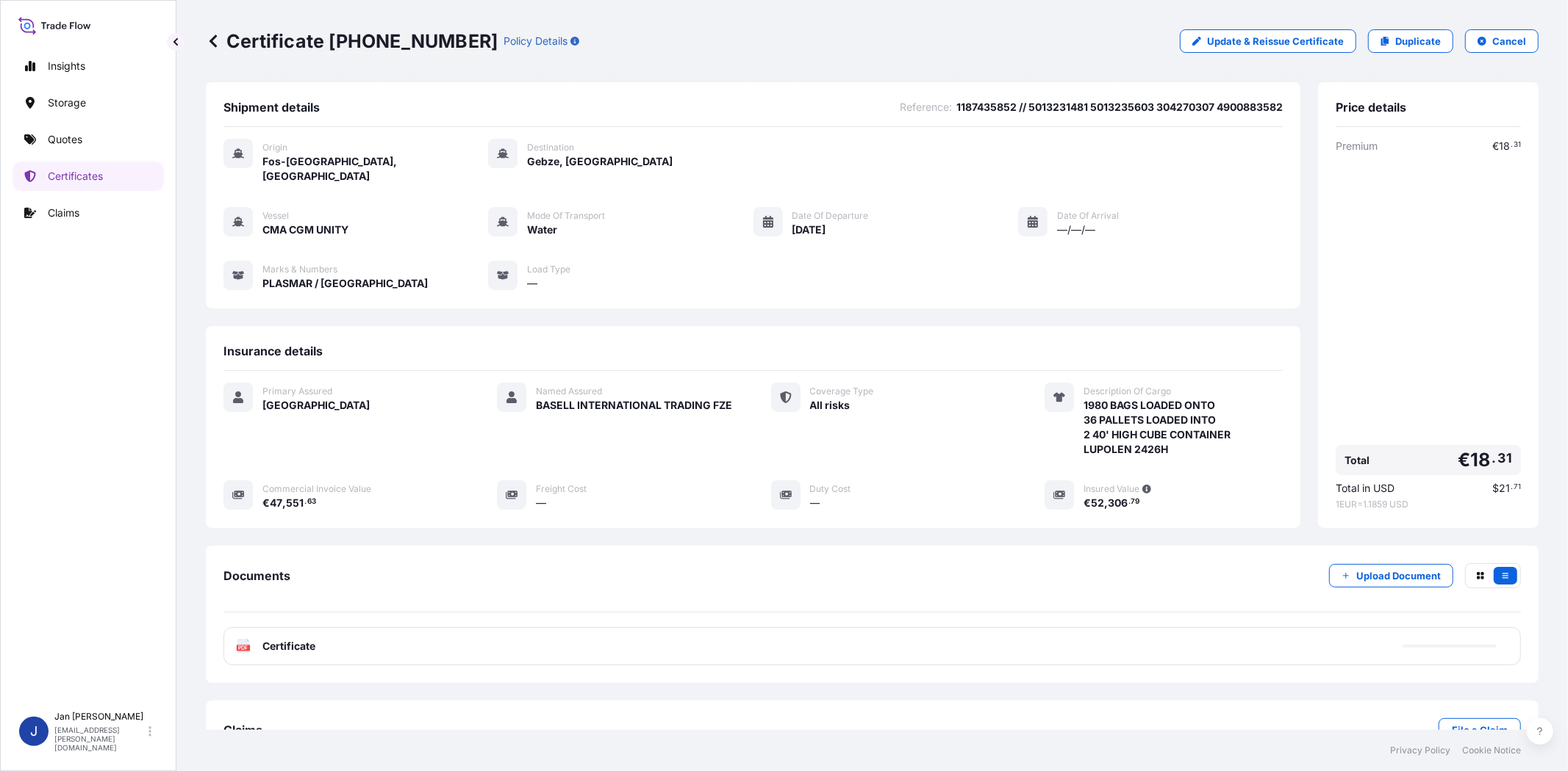
scroll to position [32, 0]
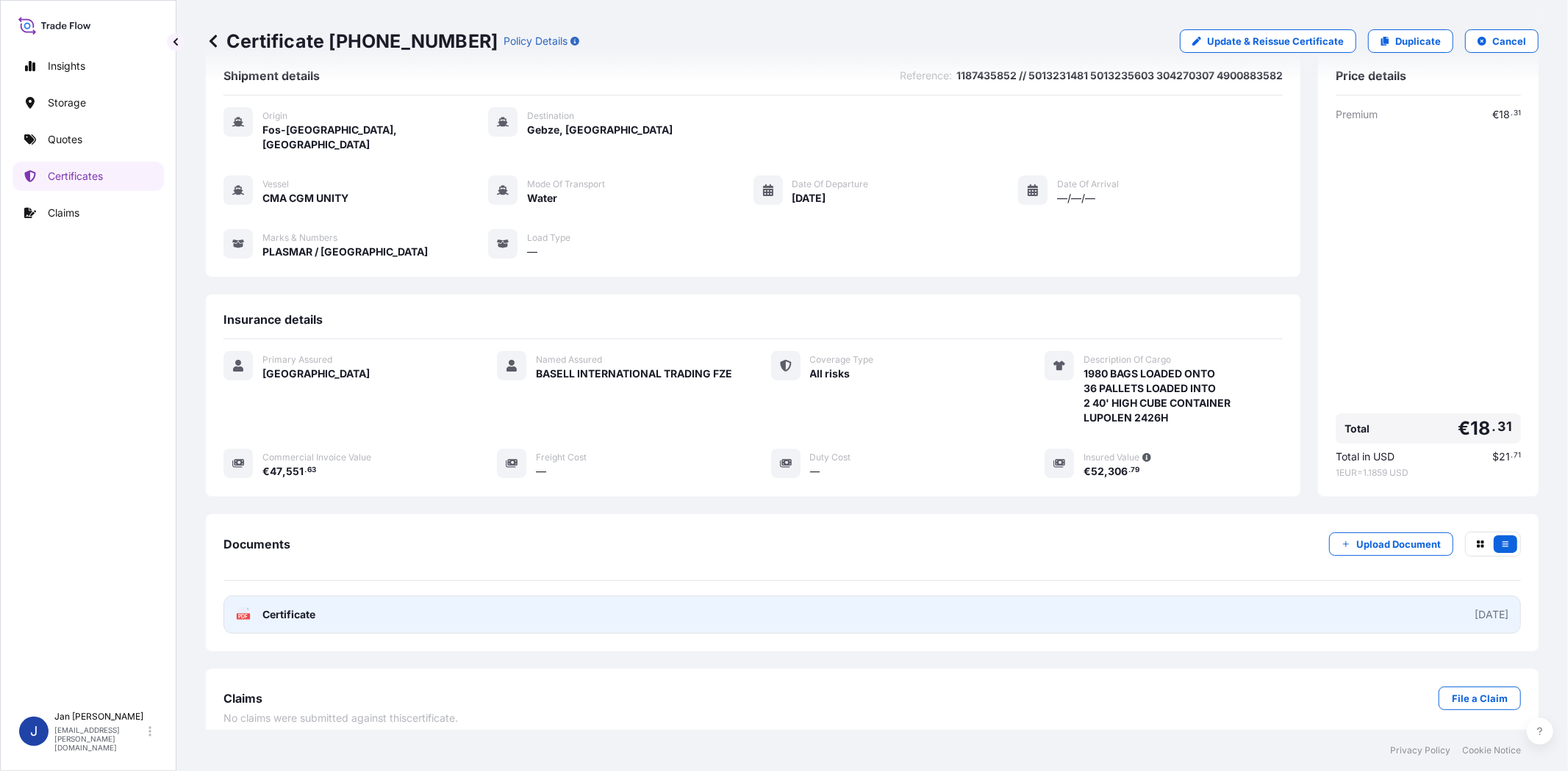
click at [236, 607] on icon "PDF" at bounding box center [243, 615] width 15 height 15
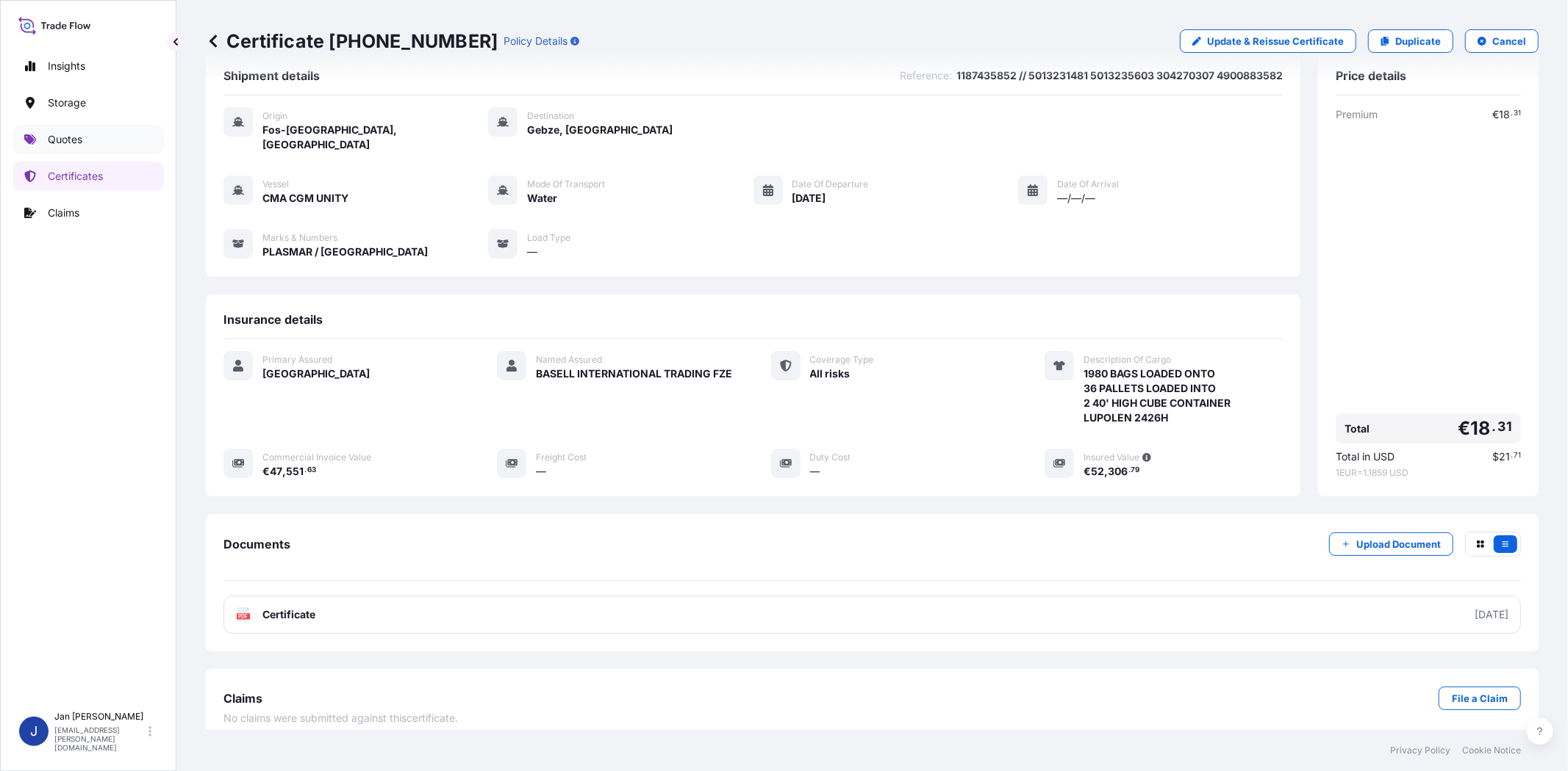
click at [90, 134] on link "Quotes" at bounding box center [88, 139] width 152 height 29
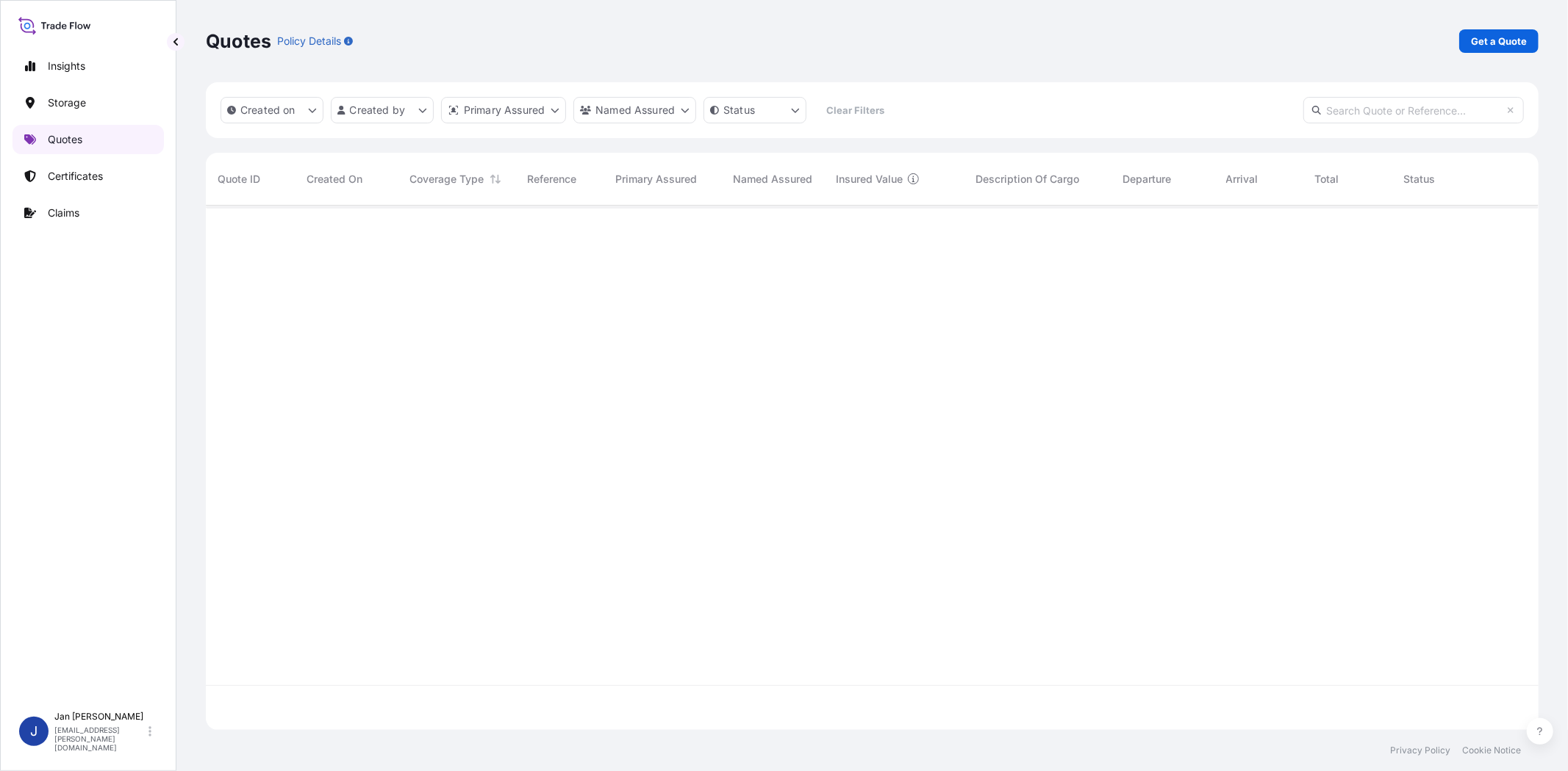
scroll to position [520, 1320]
